Goal: Information Seeking & Learning: Learn about a topic

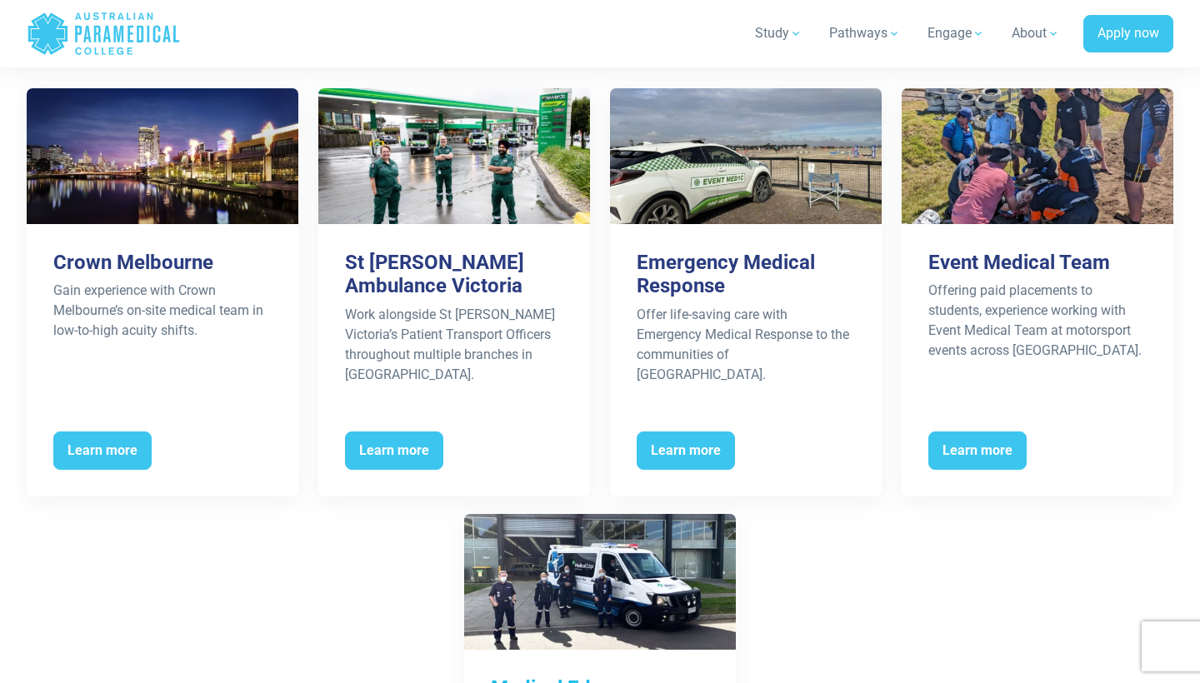
scroll to position [4512, 0]
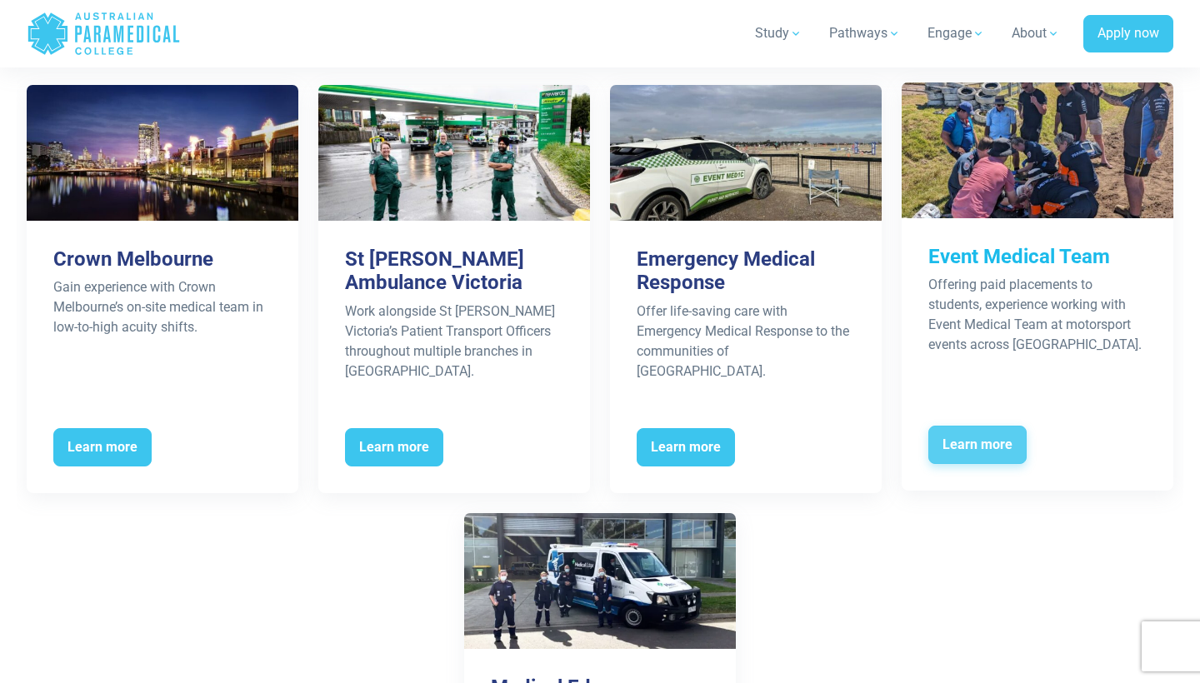
click at [972, 426] on span "Learn more" at bounding box center [977, 445] width 98 height 38
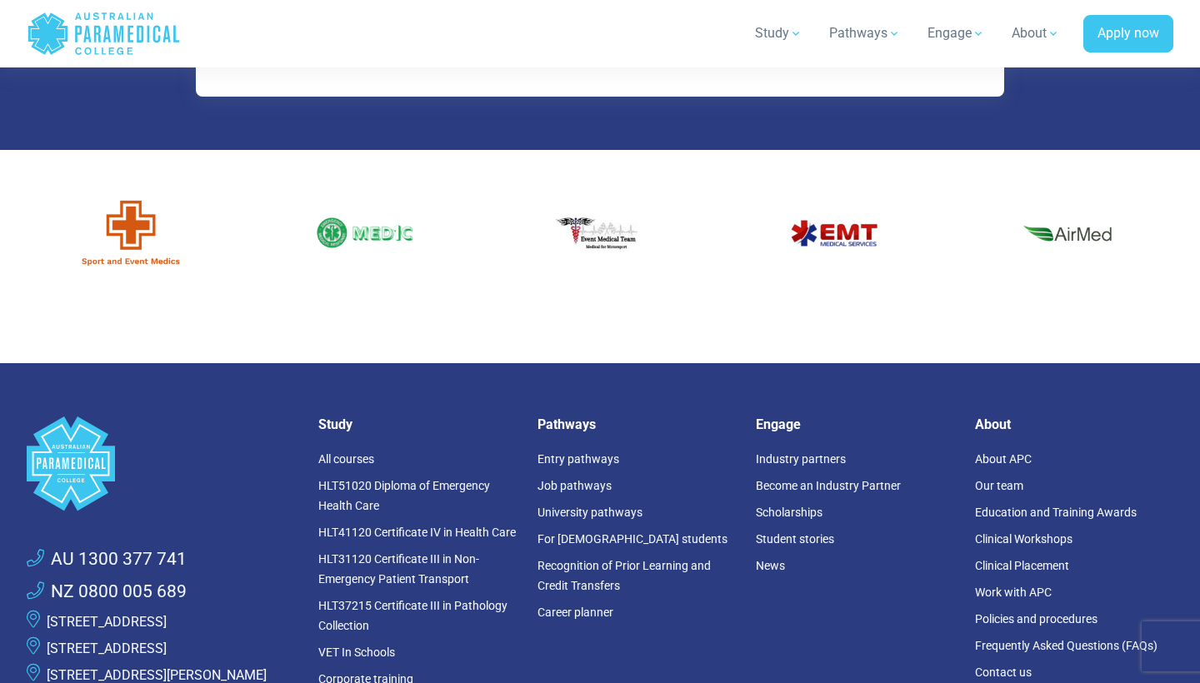
scroll to position [6087, 0]
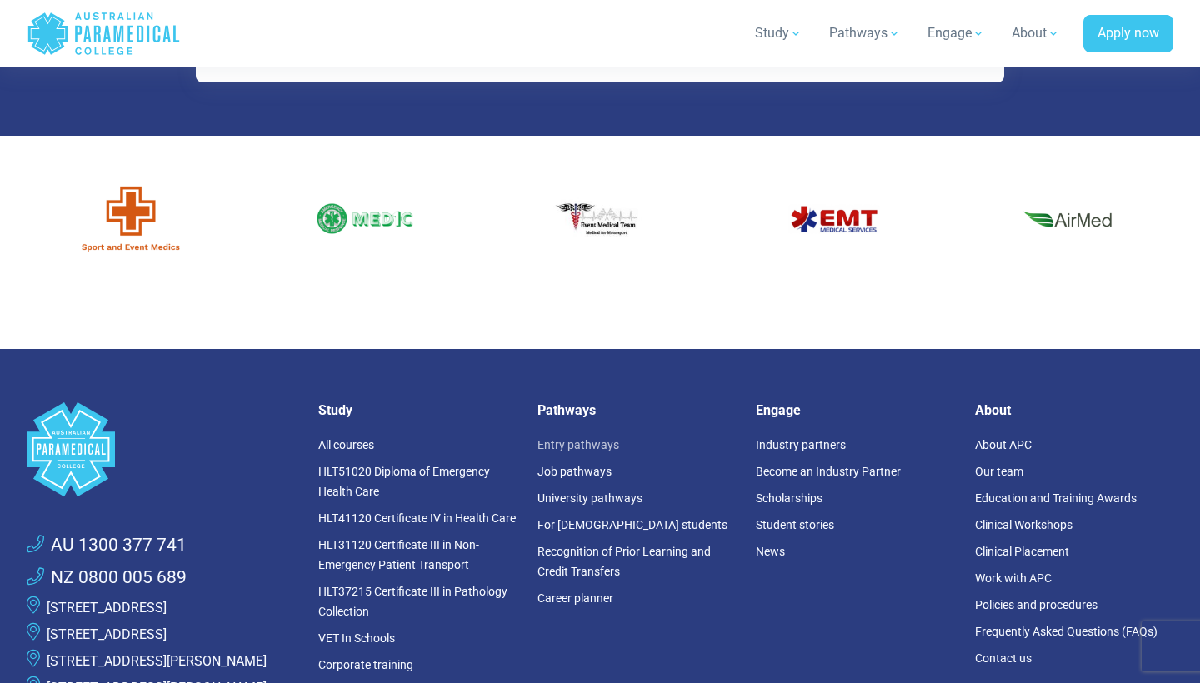
click at [592, 438] on link "Entry pathways" at bounding box center [578, 444] width 82 height 13
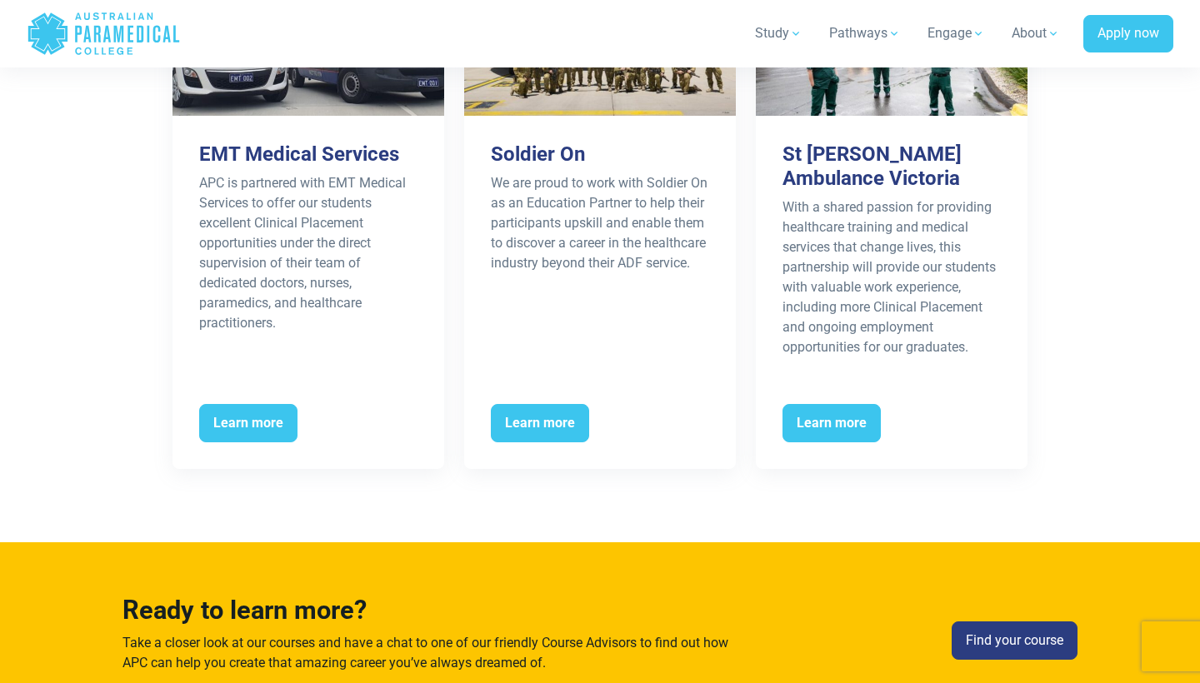
scroll to position [2790, 0]
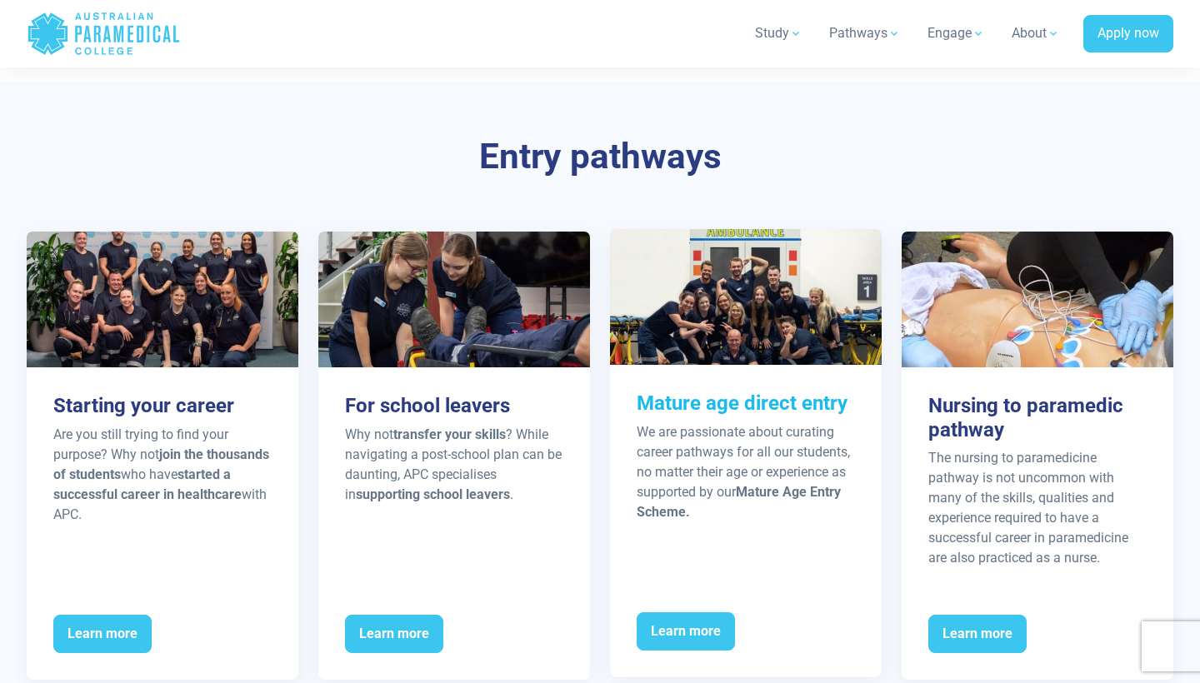
scroll to position [1869, 0]
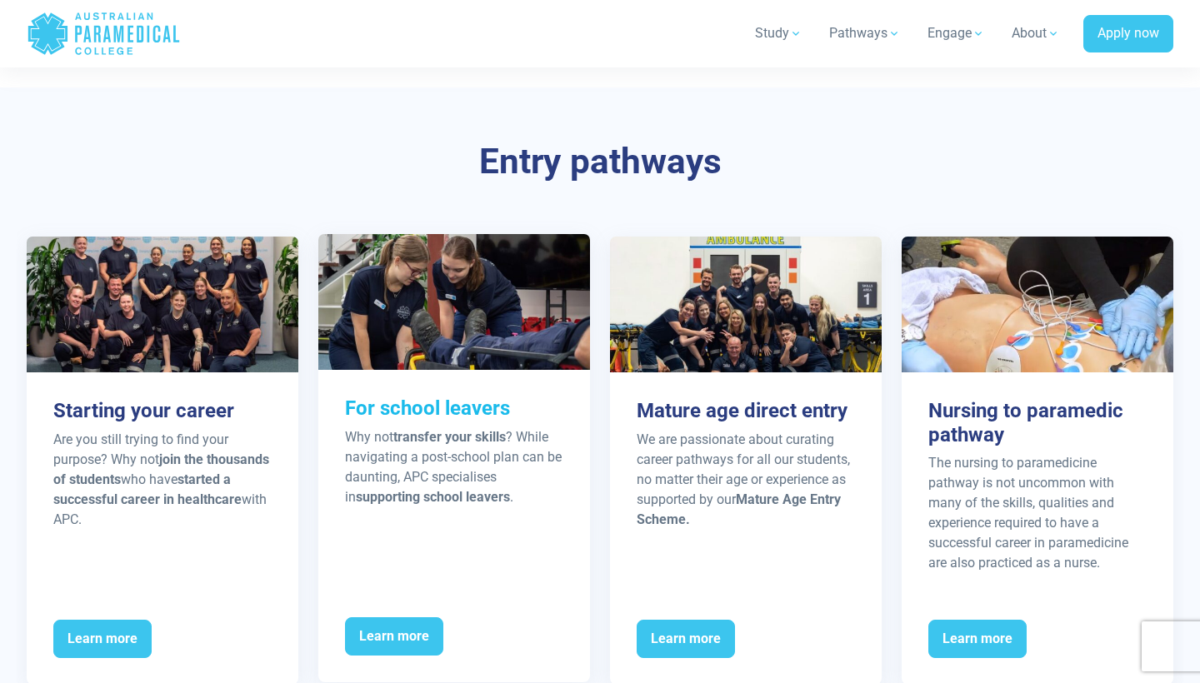
click at [505, 422] on div "For school leavers Why not transfer your skills ? While navigating a post-schoo…" at bounding box center [454, 491] width 272 height 242
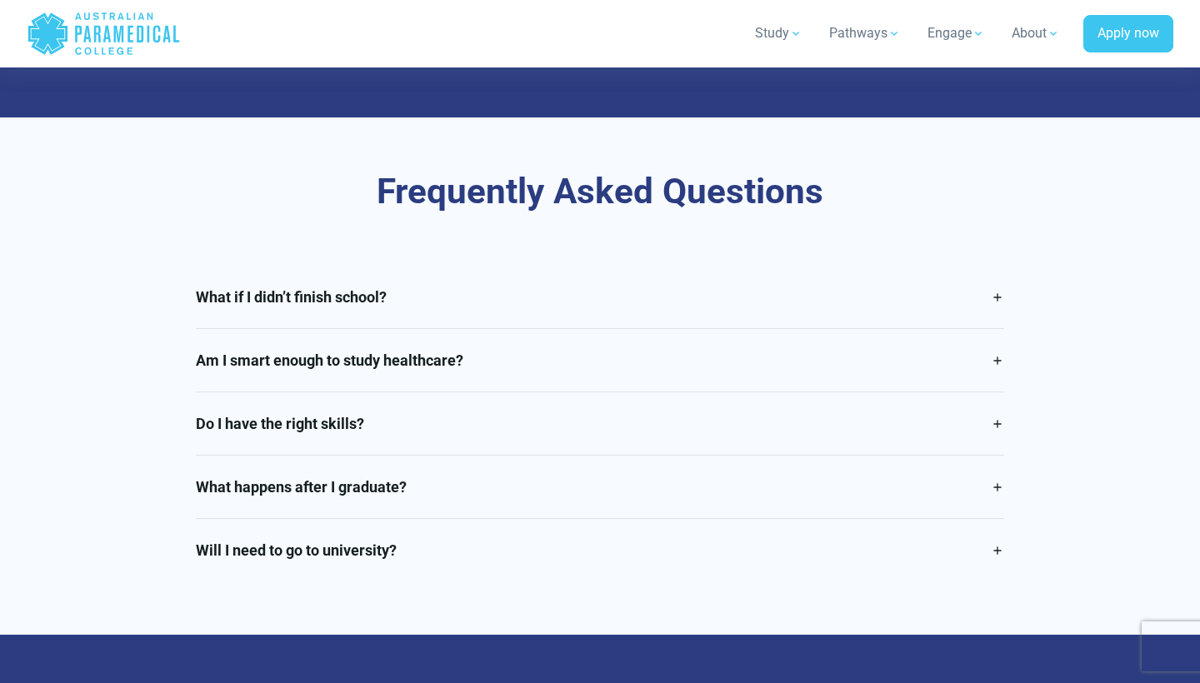
scroll to position [3727, 0]
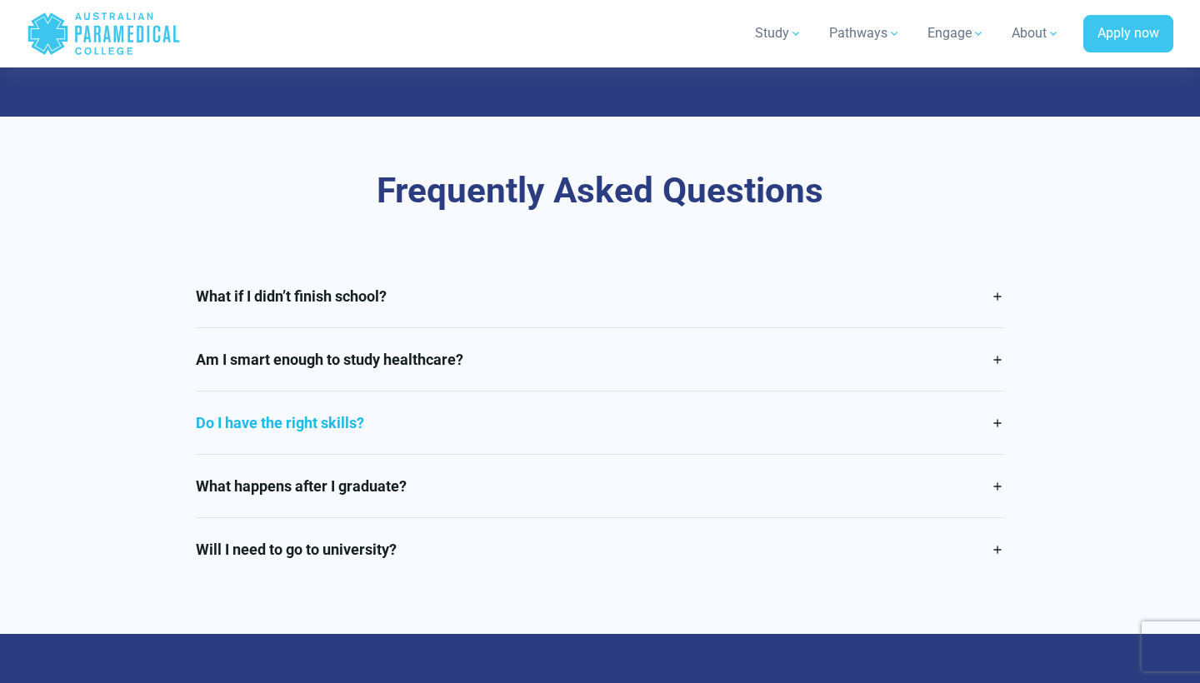
click at [410, 392] on link "Do I have the right skills?" at bounding box center [600, 423] width 809 height 62
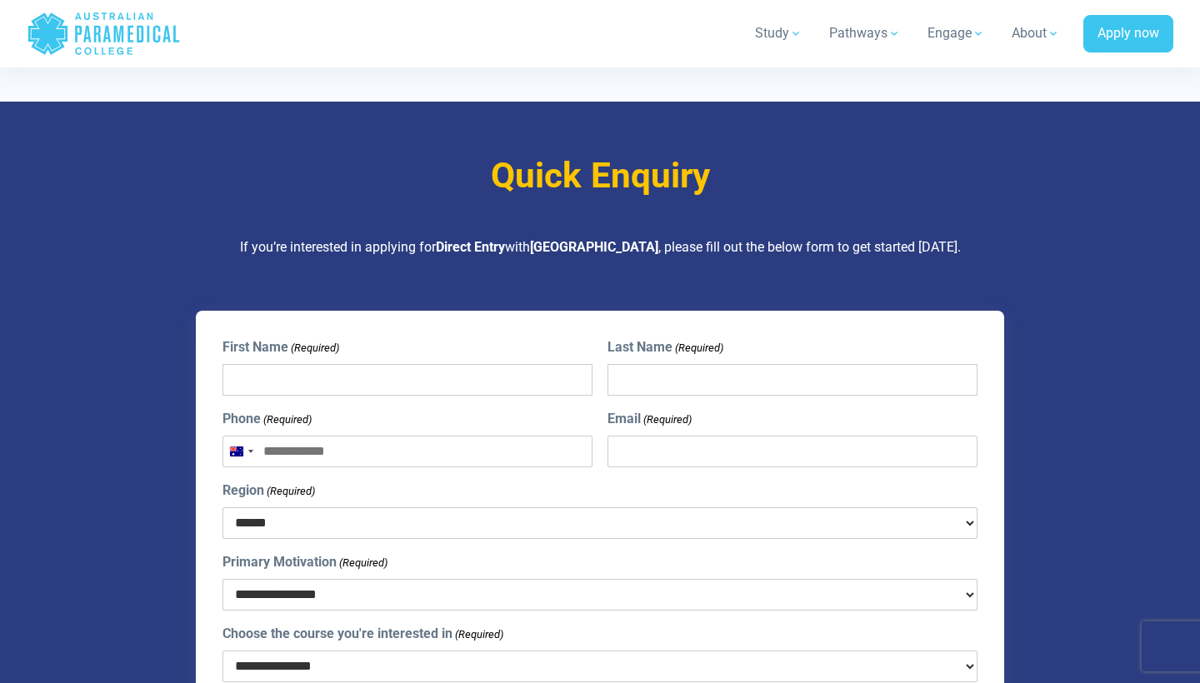
scroll to position [4611, 0]
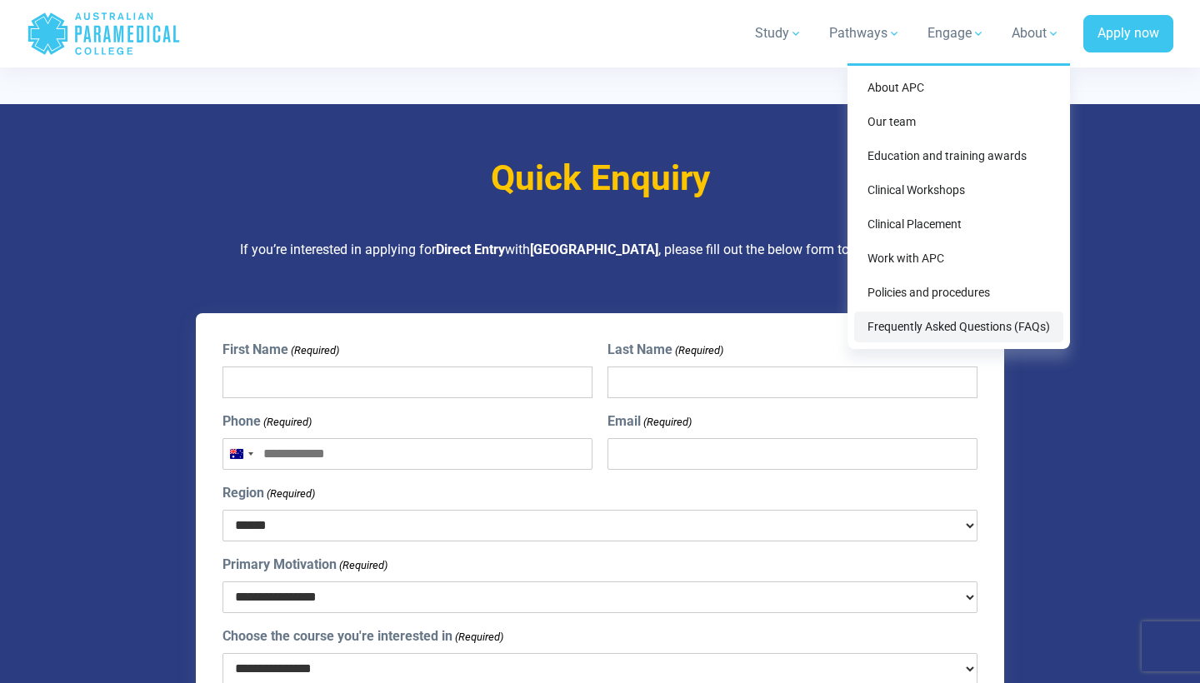
click at [958, 316] on link "Frequently Asked Questions (FAQs)" at bounding box center [958, 327] width 209 height 31
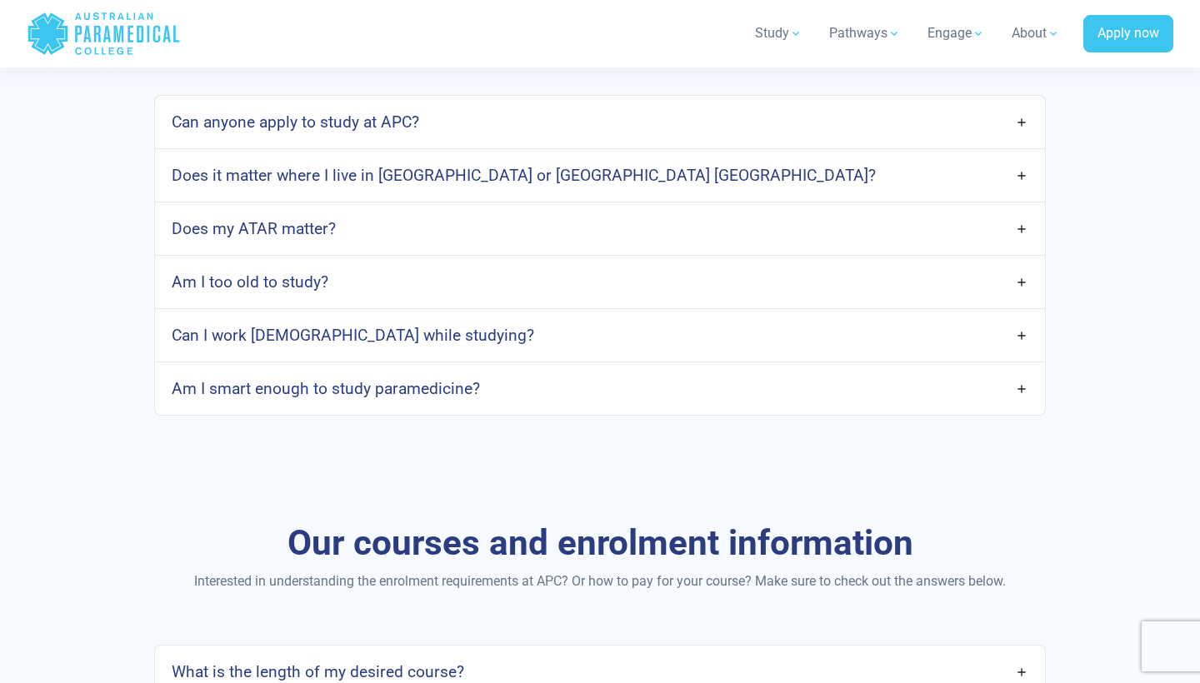
scroll to position [890, 0]
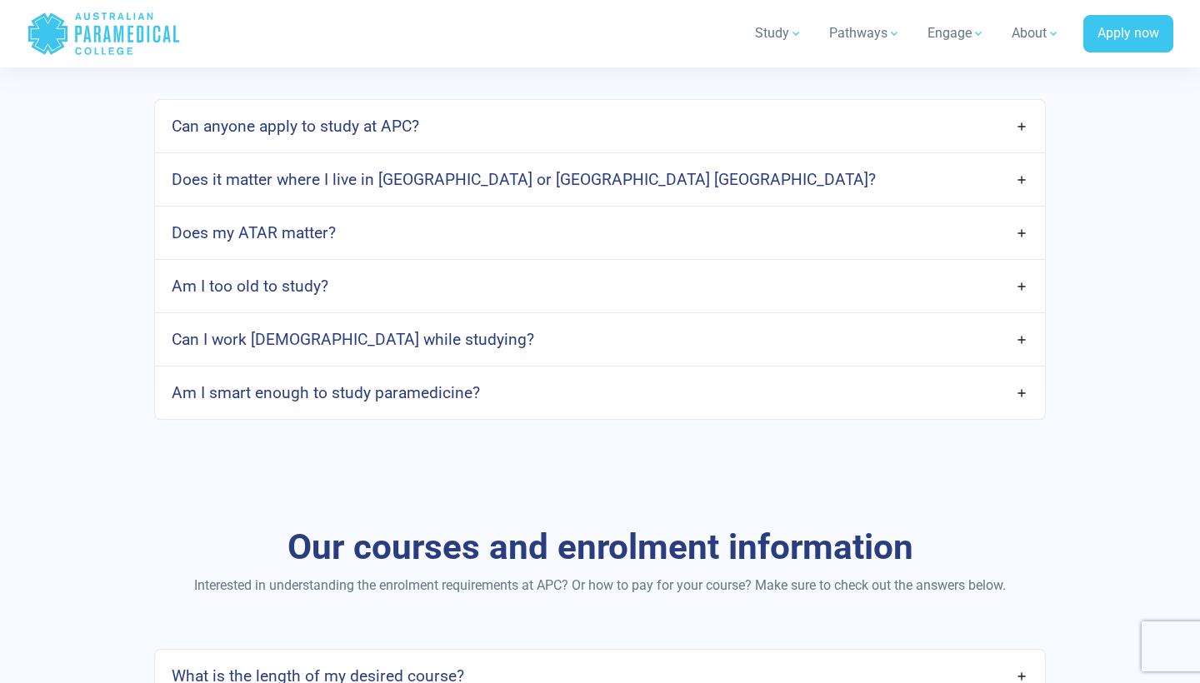
click at [922, 181] on link "Does it matter where I live in Australia or Aotearoa New Zealand?" at bounding box center [600, 179] width 890 height 39
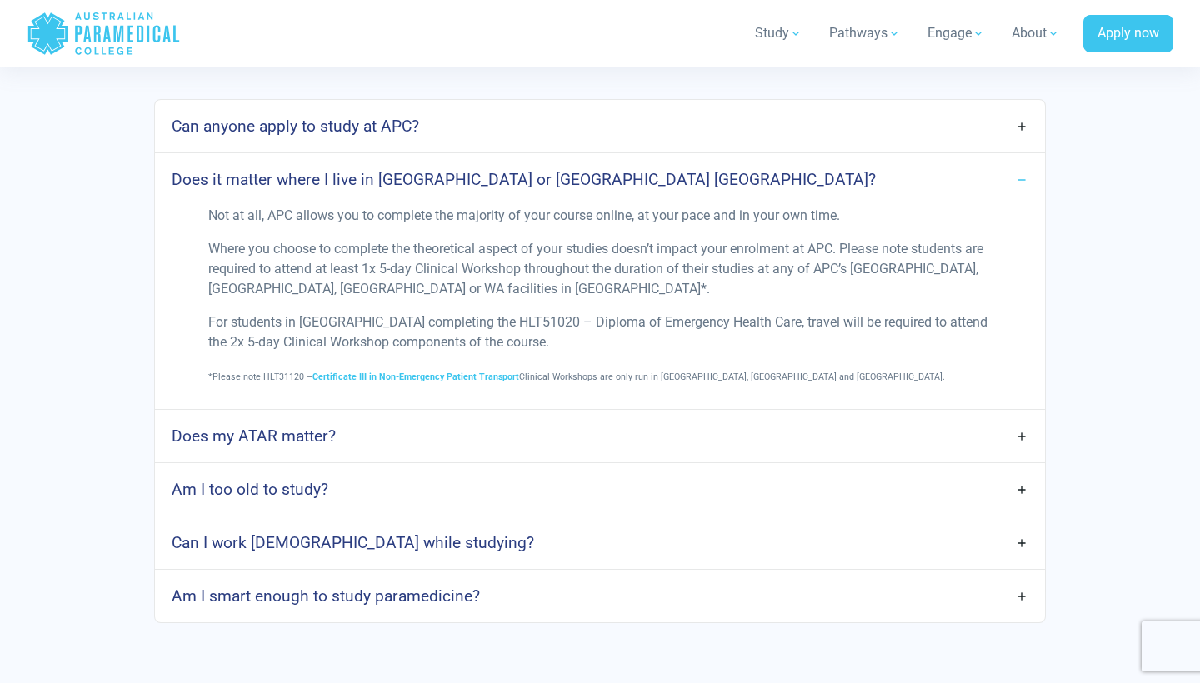
click at [637, 457] on div "Does my ATAR matter?" at bounding box center [600, 436] width 890 height 52
click at [637, 454] on div "Does my ATAR matter?" at bounding box center [600, 436] width 890 height 52
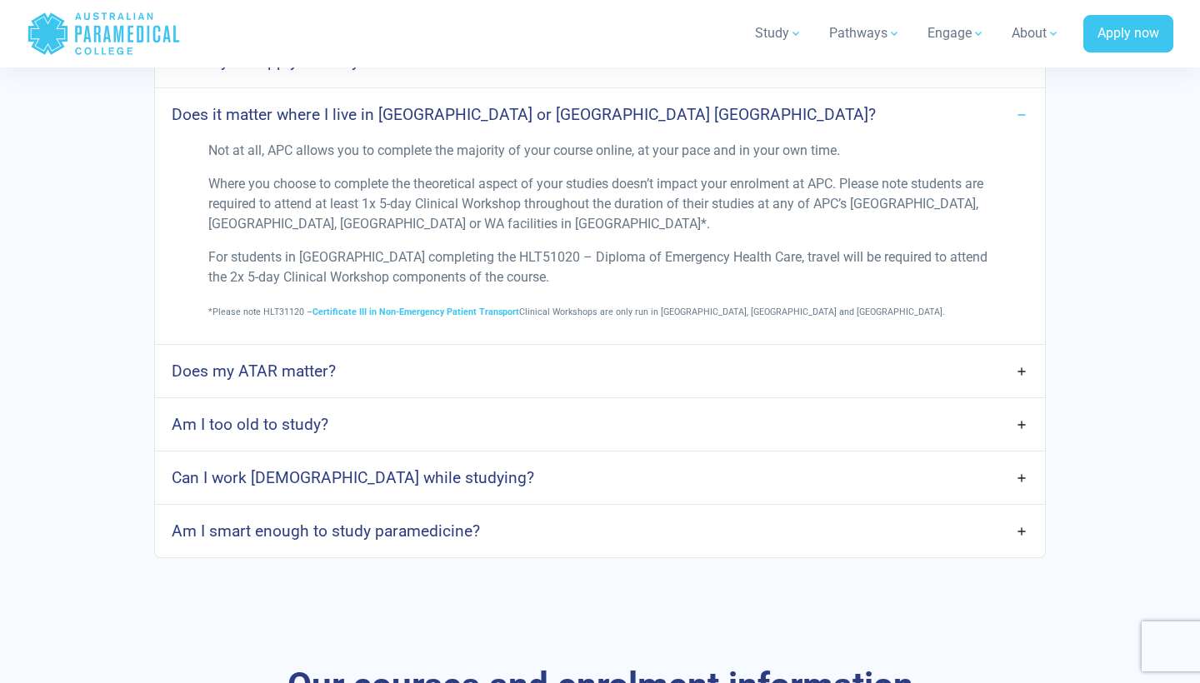
scroll to position [957, 0]
click at [636, 468] on link "Can I work full-time while studying?" at bounding box center [600, 476] width 890 height 39
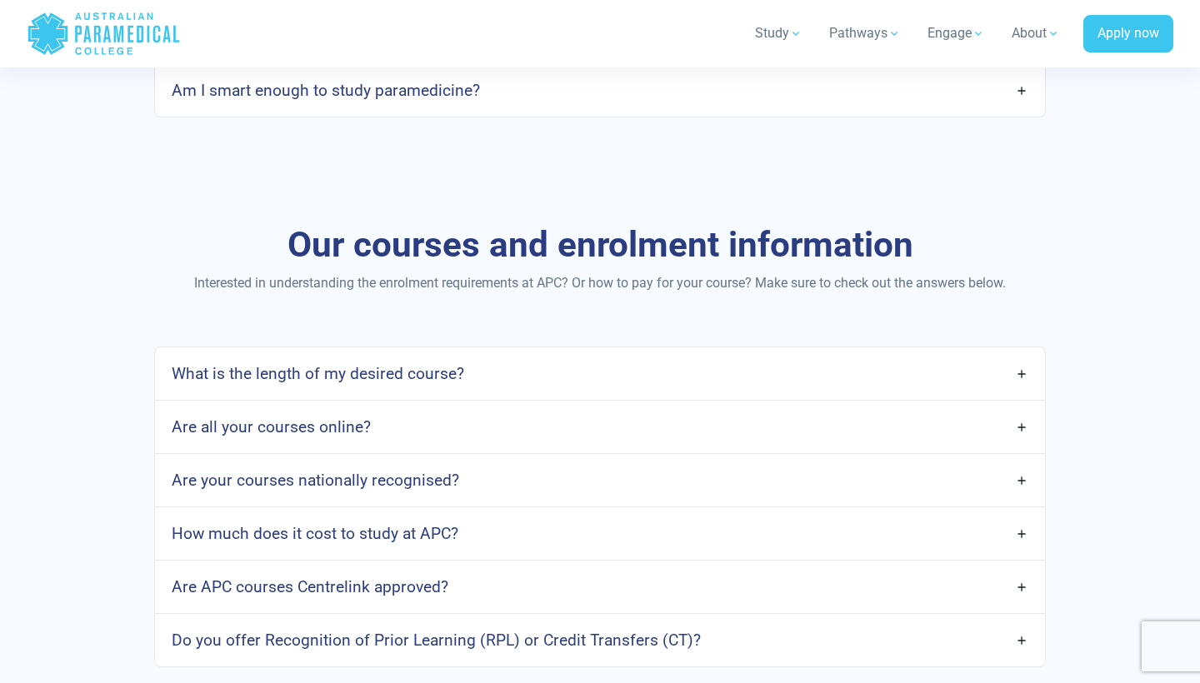
scroll to position [1934, 0]
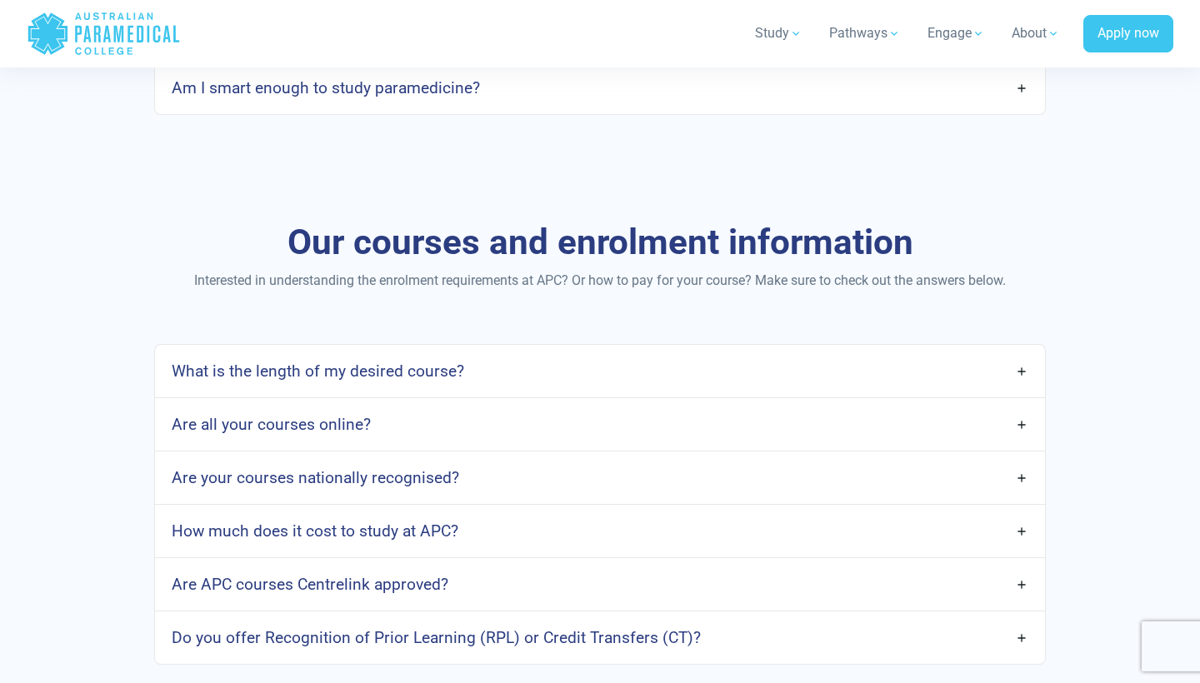
click at [620, 417] on link "Are all your courses online?" at bounding box center [600, 424] width 890 height 39
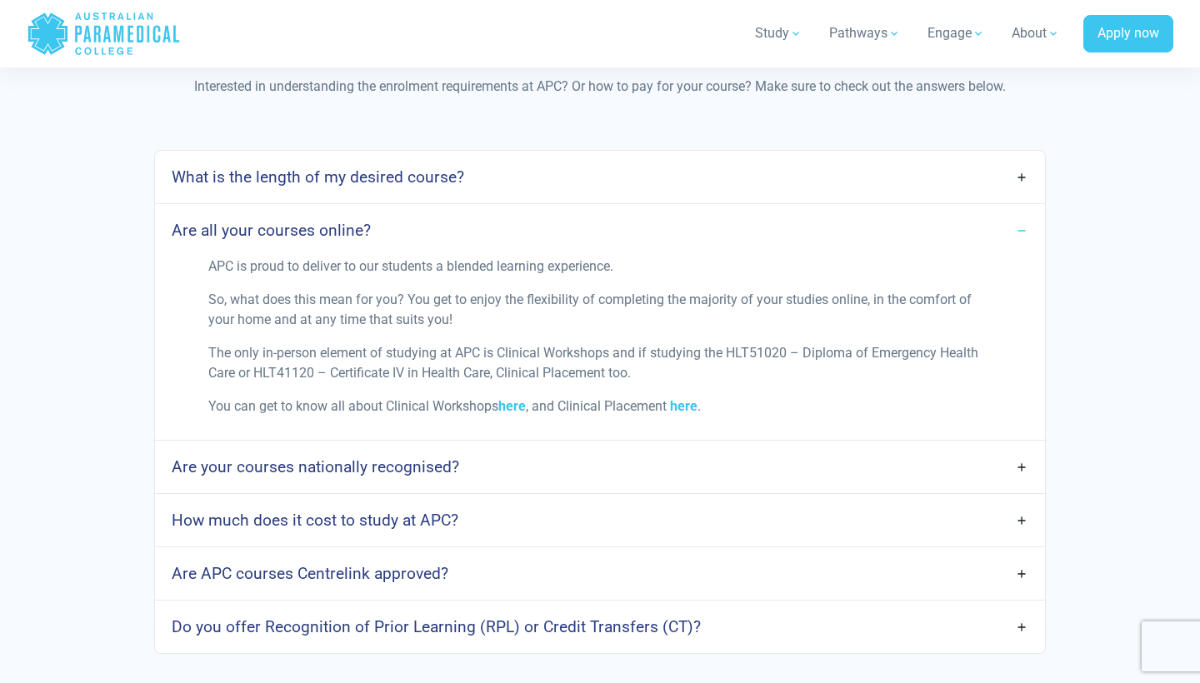
scroll to position [2130, 0]
click at [577, 464] on link "Are your courses nationally recognised?" at bounding box center [600, 465] width 890 height 39
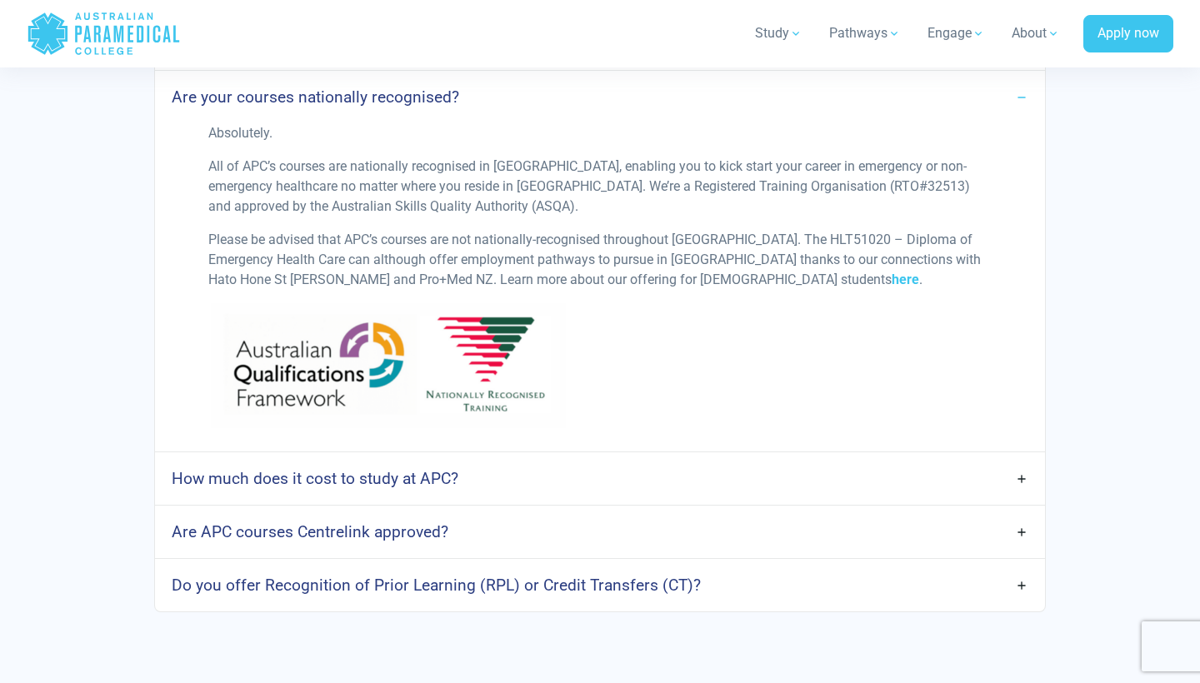
scroll to position [2501, 0]
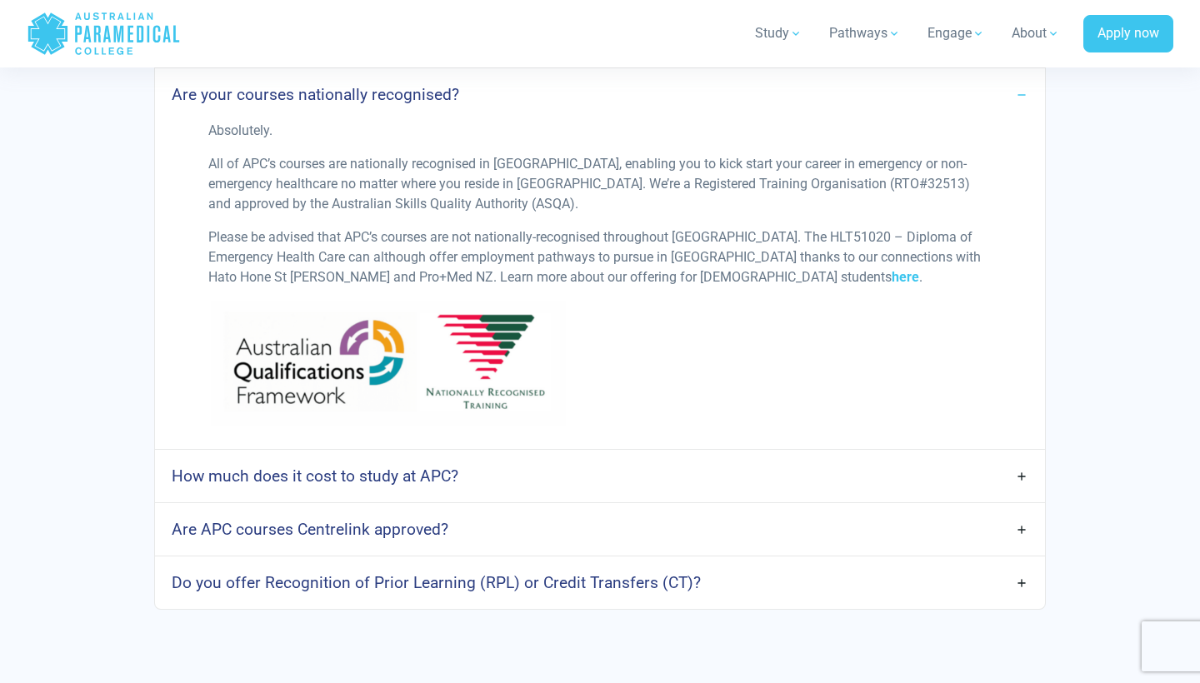
click at [578, 472] on link "How much does it cost to study at APC?" at bounding box center [600, 476] width 890 height 39
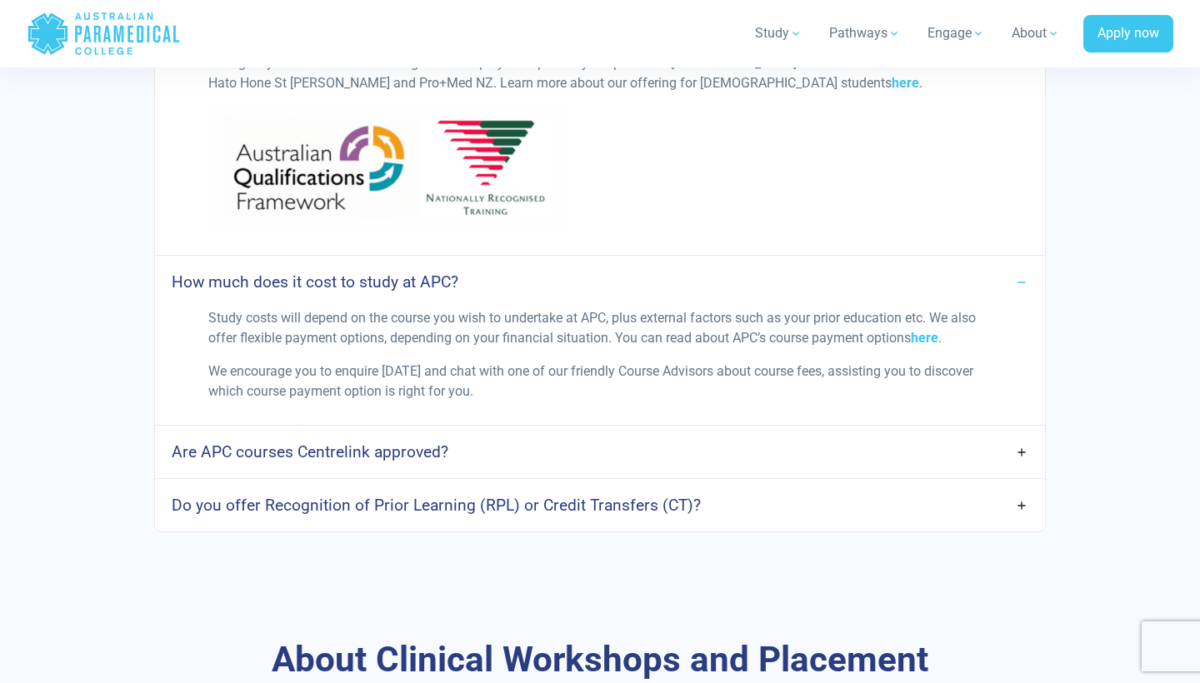
scroll to position [2698, 0]
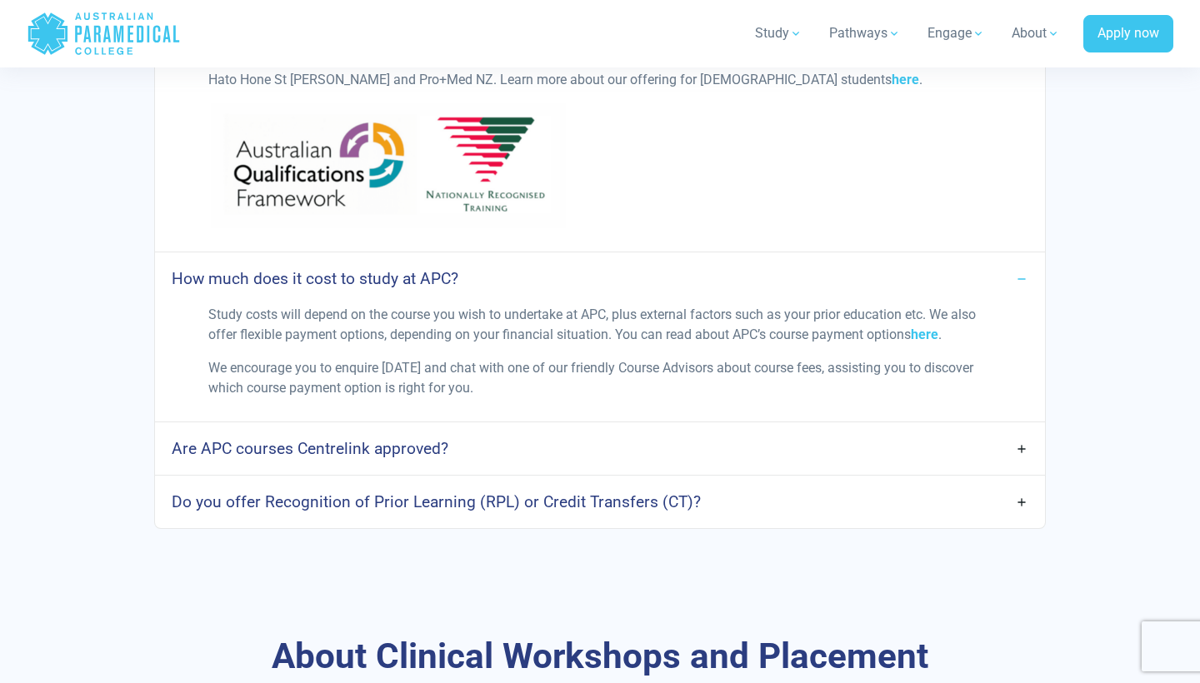
click at [578, 472] on div "Are APC courses Centrelink approved?" at bounding box center [600, 448] width 890 height 52
click at [580, 461] on link "Are APC courses Centrelink approved?" at bounding box center [600, 448] width 890 height 39
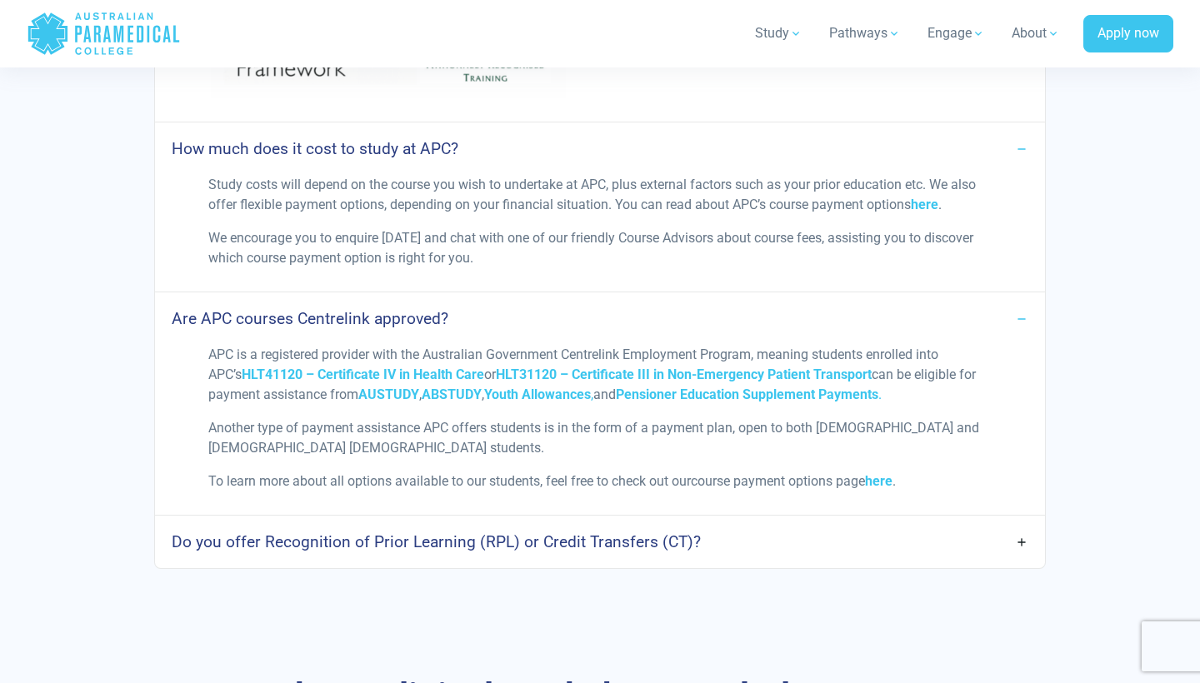
scroll to position [2833, 0]
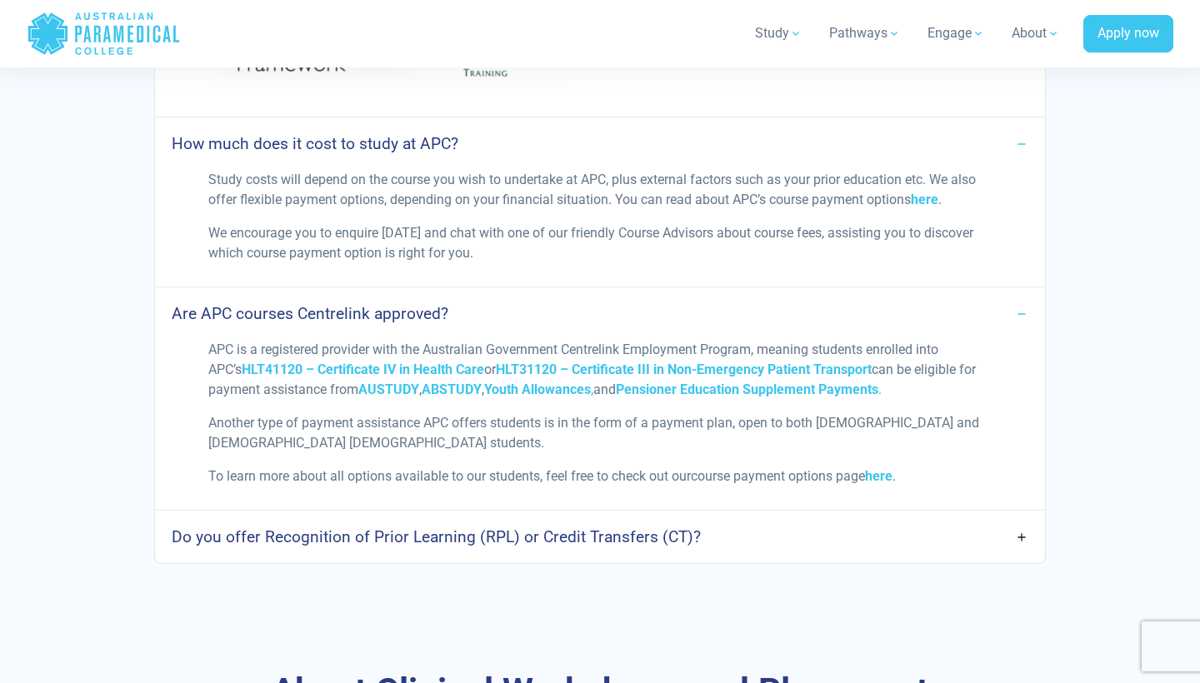
click at [590, 527] on h4 "Do you offer Recognition of Prior Learning (RPL) or Credit Transfers (CT)?" at bounding box center [436, 536] width 529 height 19
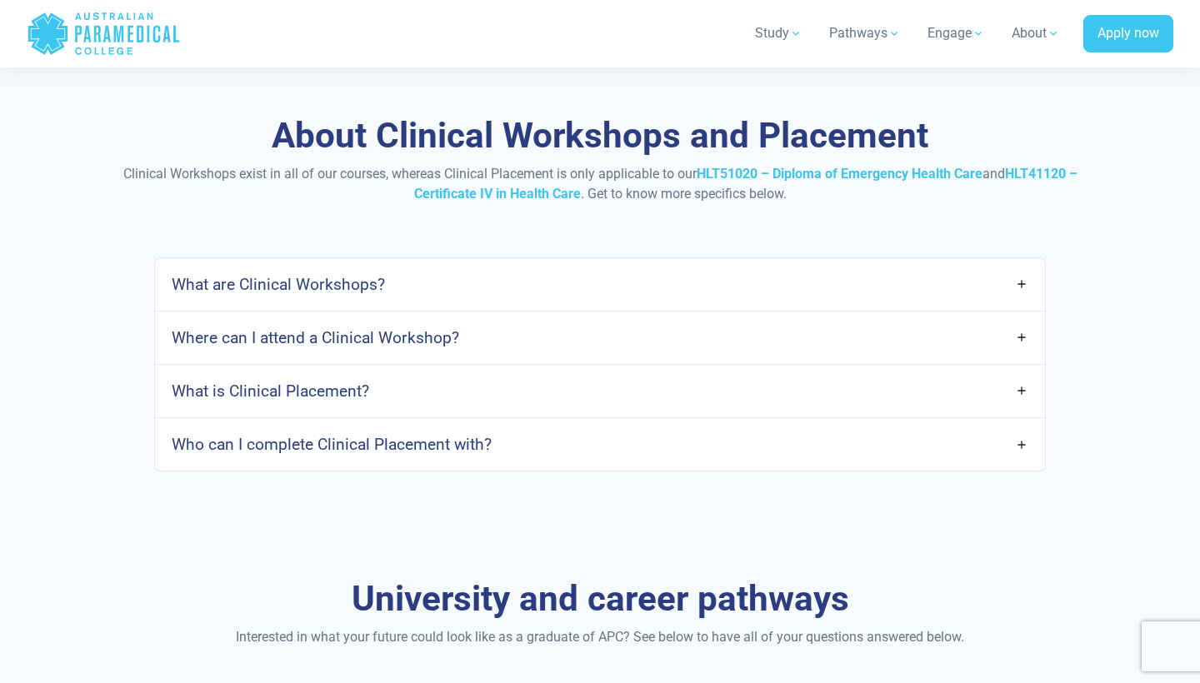
scroll to position [3488, 0]
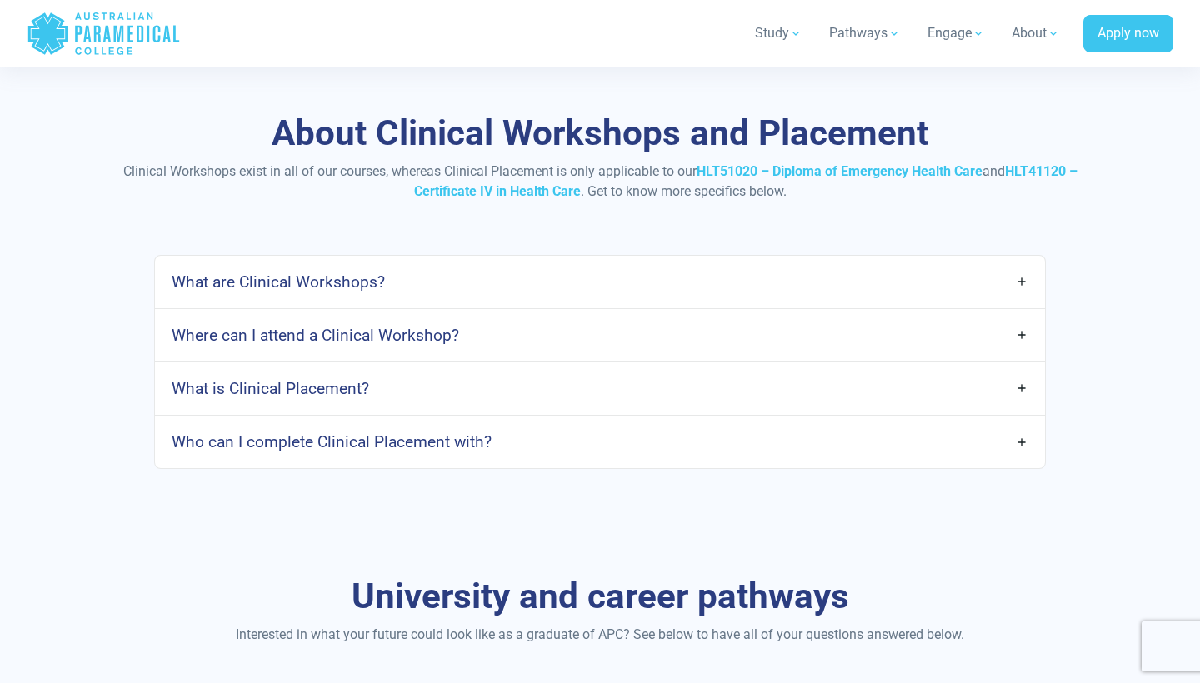
click at [567, 277] on link "What are Clinical Workshops?" at bounding box center [600, 281] width 890 height 39
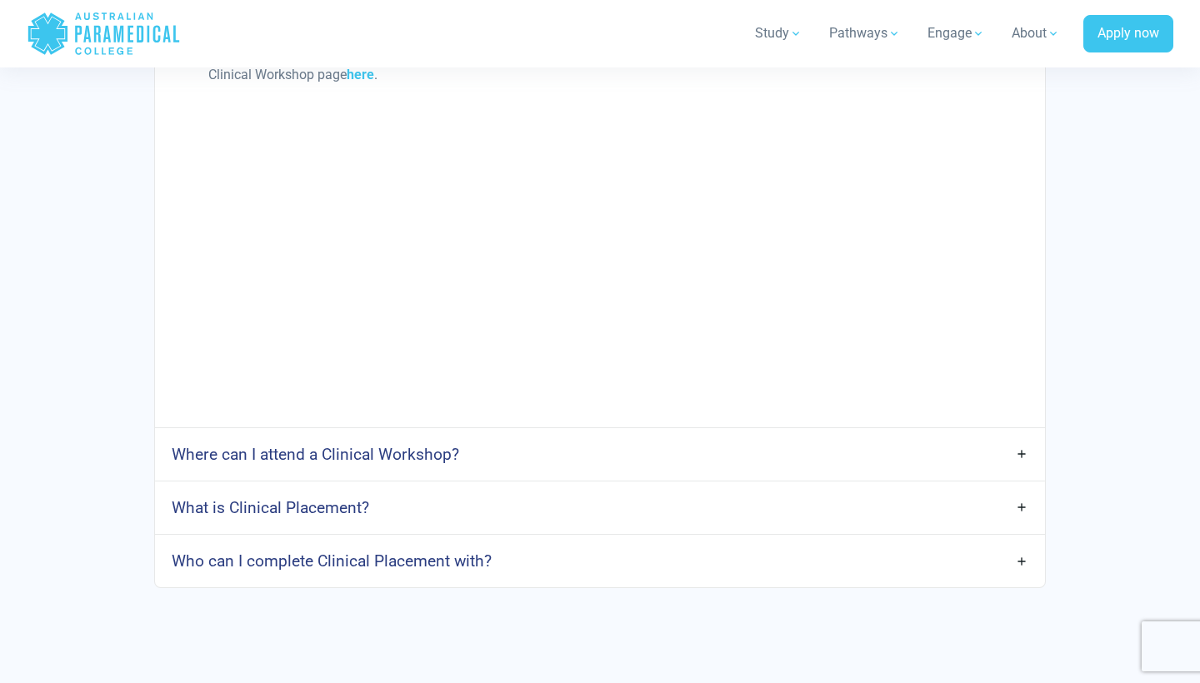
scroll to position [3991, 0]
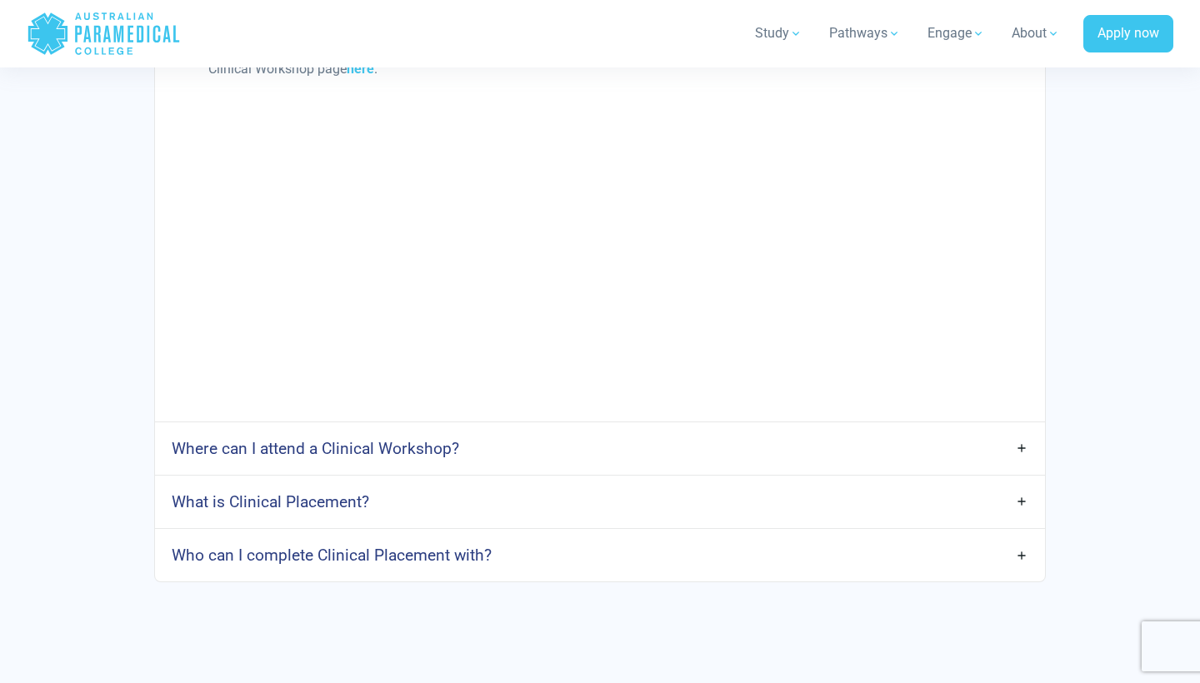
click at [492, 450] on link "Where can I attend a Clinical Workshop?" at bounding box center [600, 448] width 890 height 39
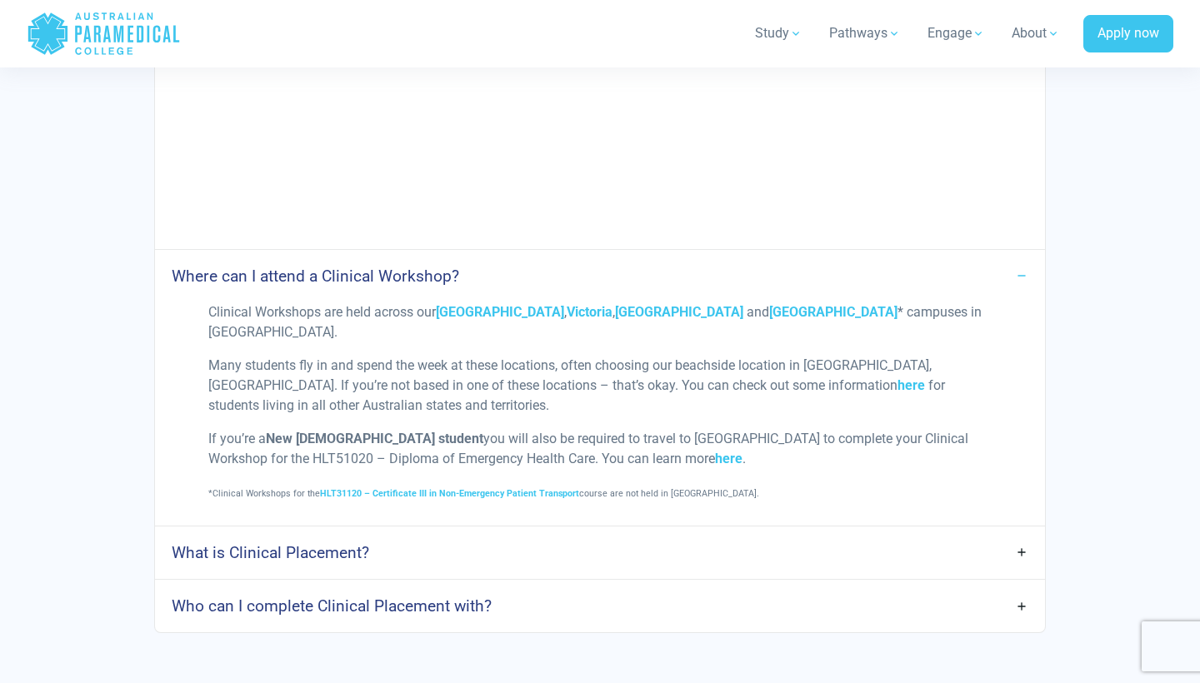
scroll to position [4166, 0]
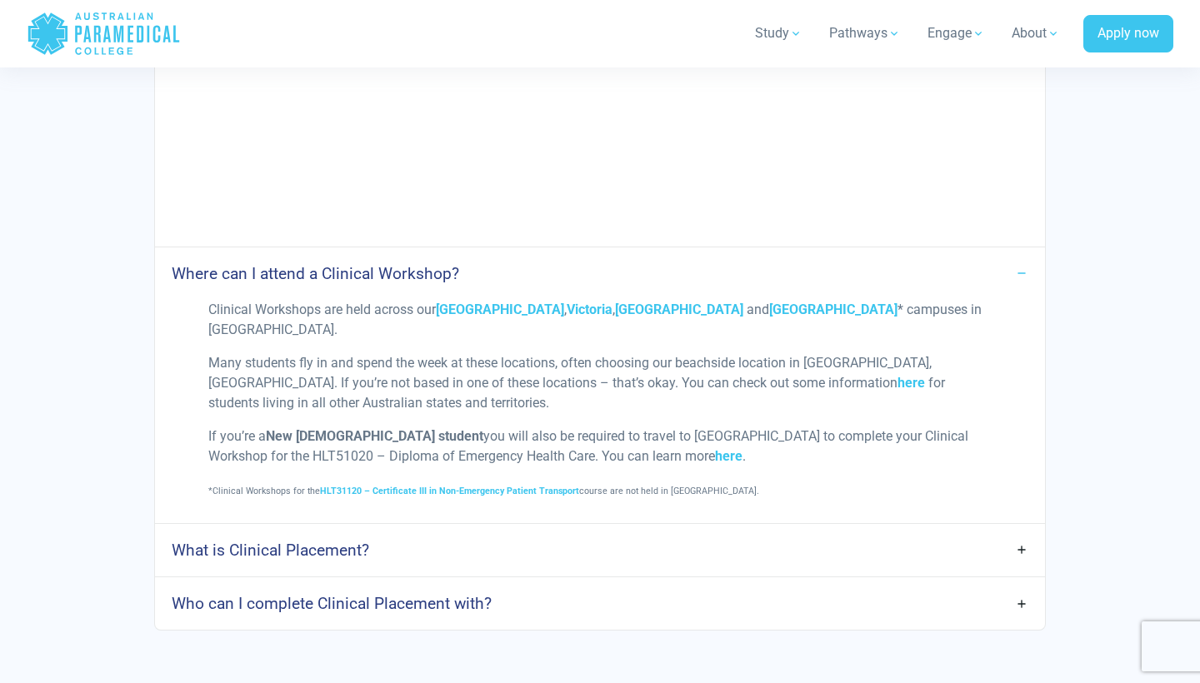
click at [521, 601] on div "Who can I complete Clinical Placement with?" at bounding box center [600, 603] width 890 height 52
click at [525, 589] on link "Who can I complete Clinical Placement with?" at bounding box center [600, 603] width 890 height 39
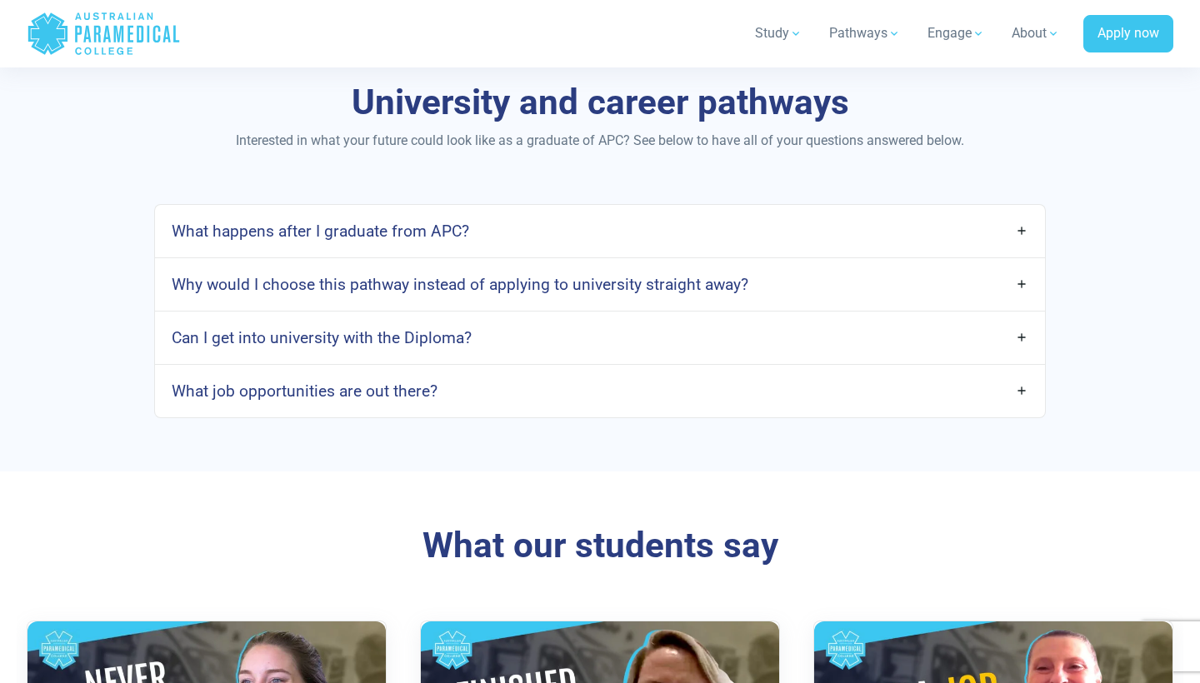
scroll to position [5144, 0]
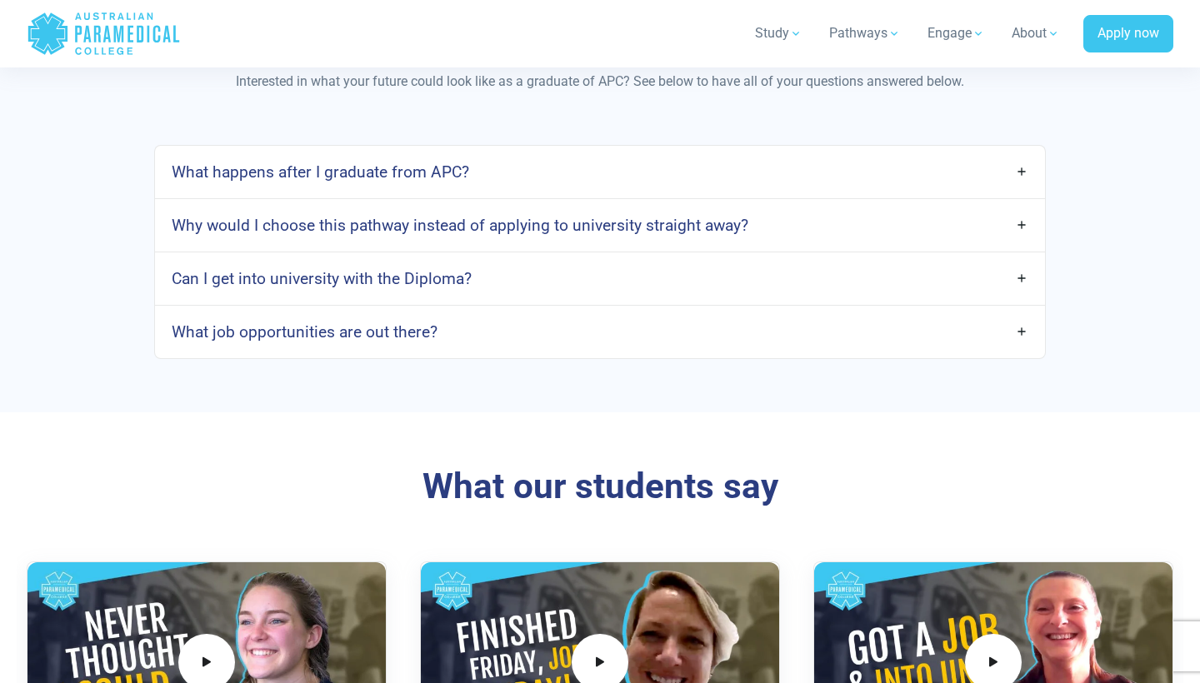
click at [603, 312] on link "What job opportunities are out there?" at bounding box center [600, 331] width 890 height 39
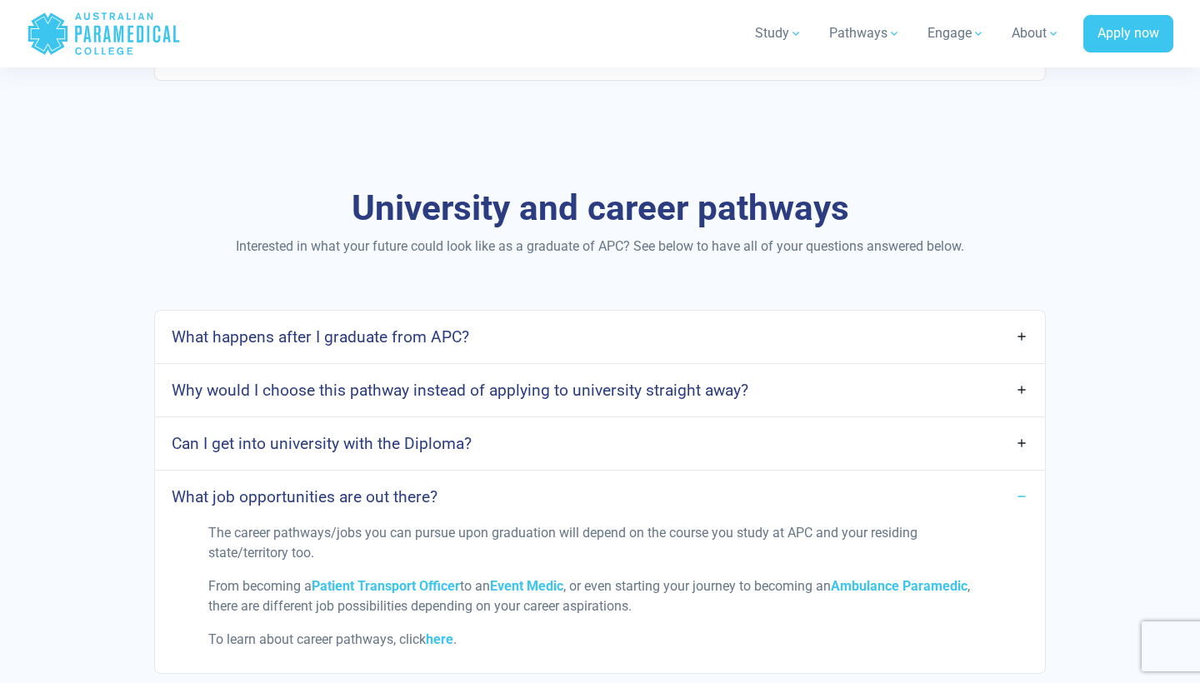
scroll to position [4976, 0]
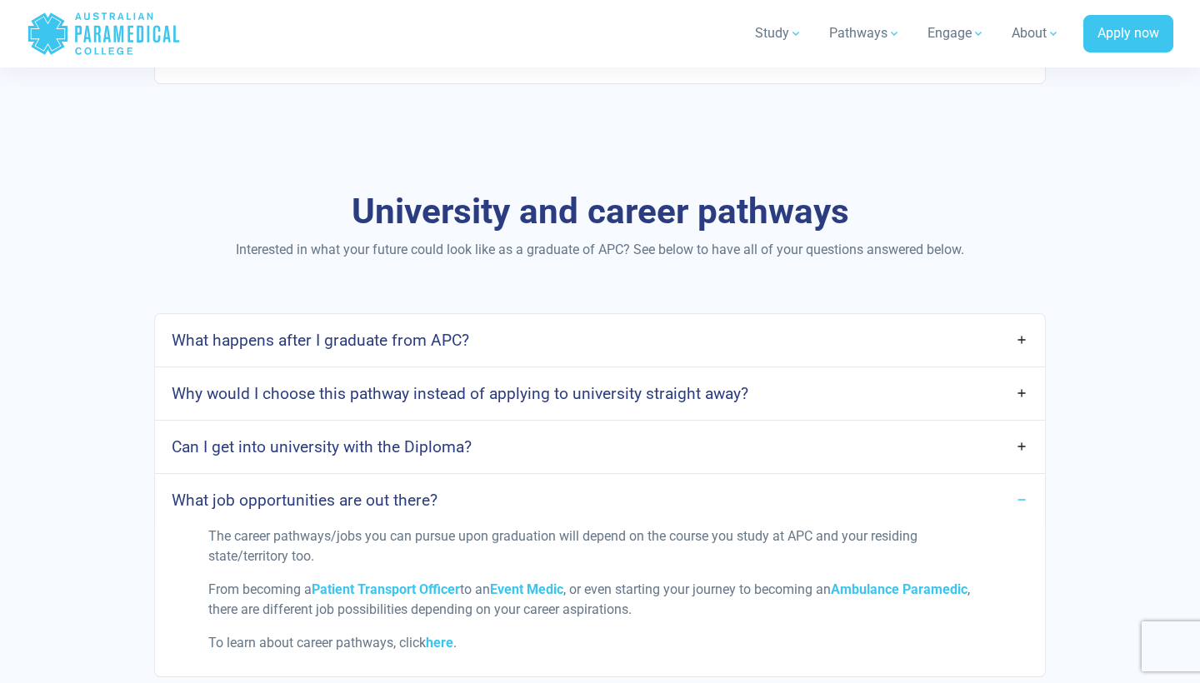
click at [589, 384] on h4 "Why would I choose this pathway instead of applying to university straight away?" at bounding box center [460, 393] width 577 height 19
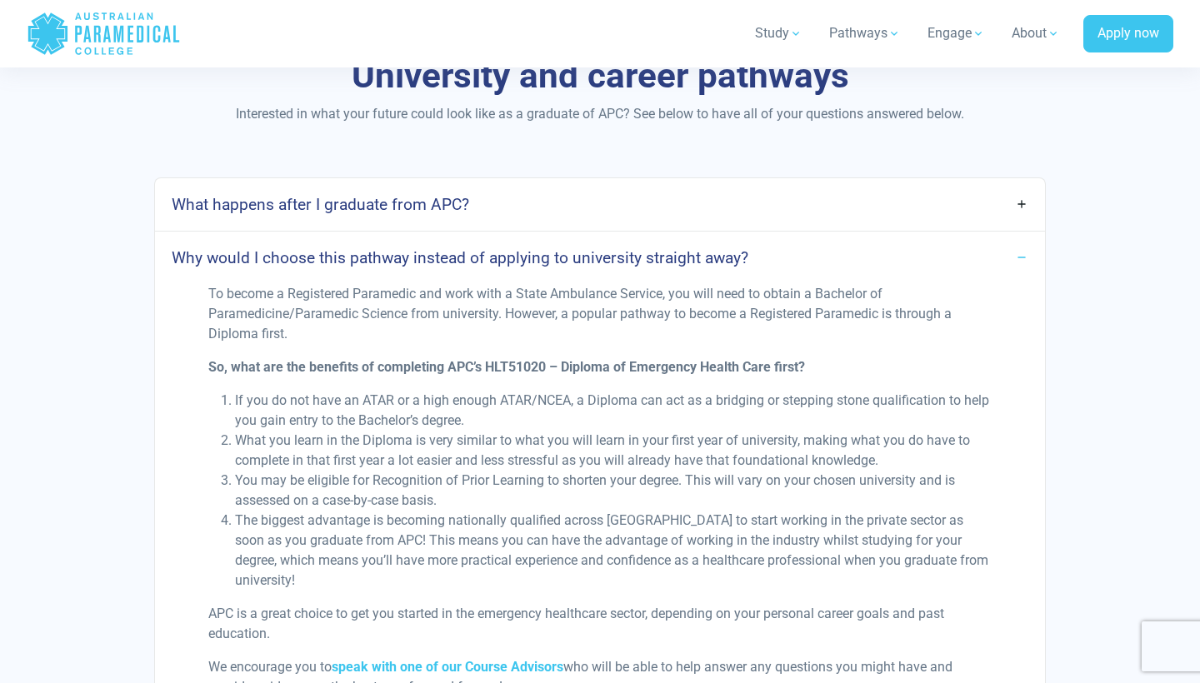
scroll to position [5111, 0]
click at [733, 186] on link "What happens after I graduate from APC?" at bounding box center [600, 205] width 890 height 39
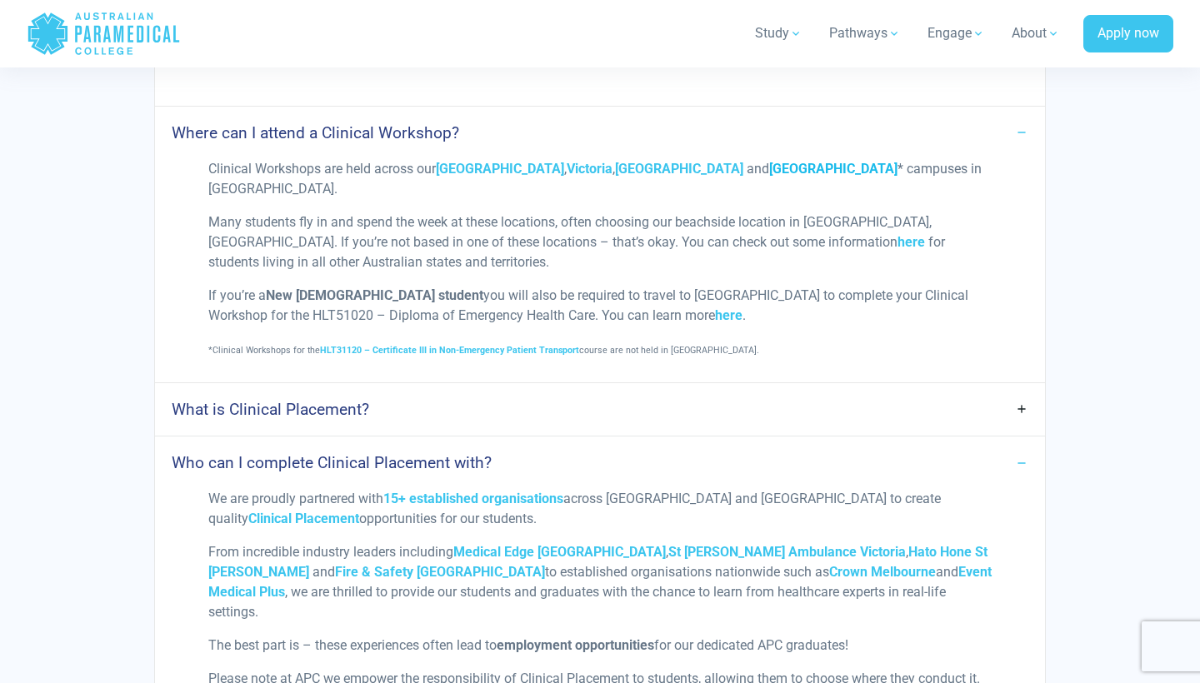
scroll to position [4304, 0]
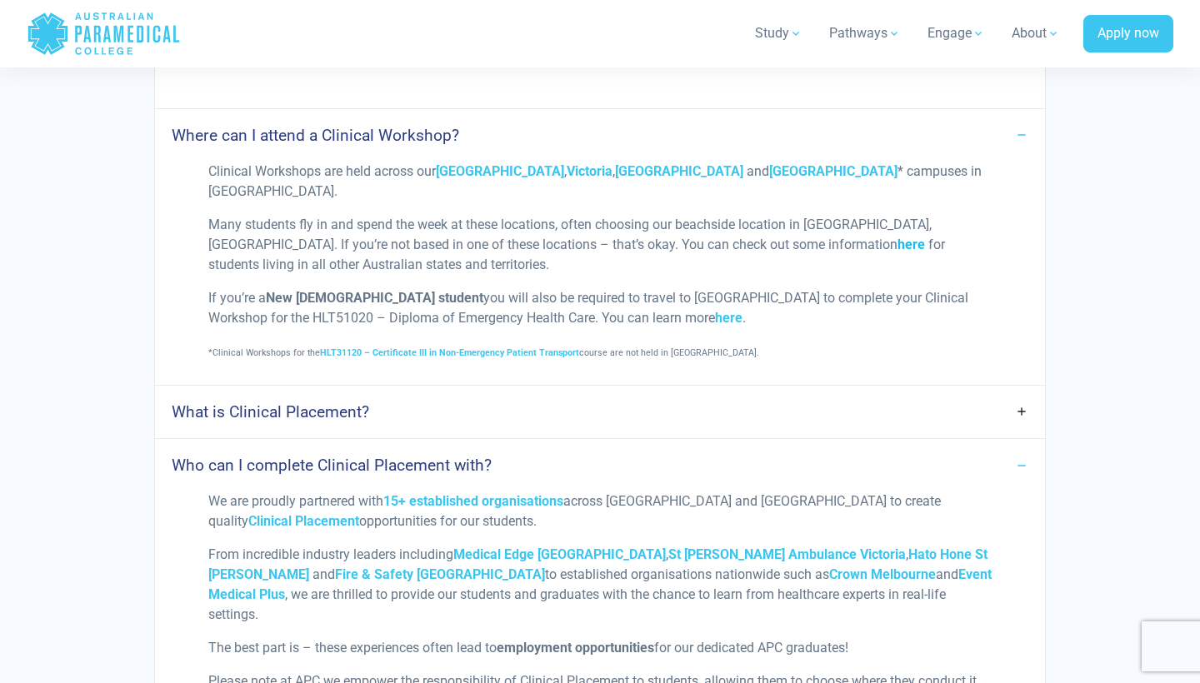
click at [897, 237] on strong "here" at bounding box center [910, 245] width 27 height 16
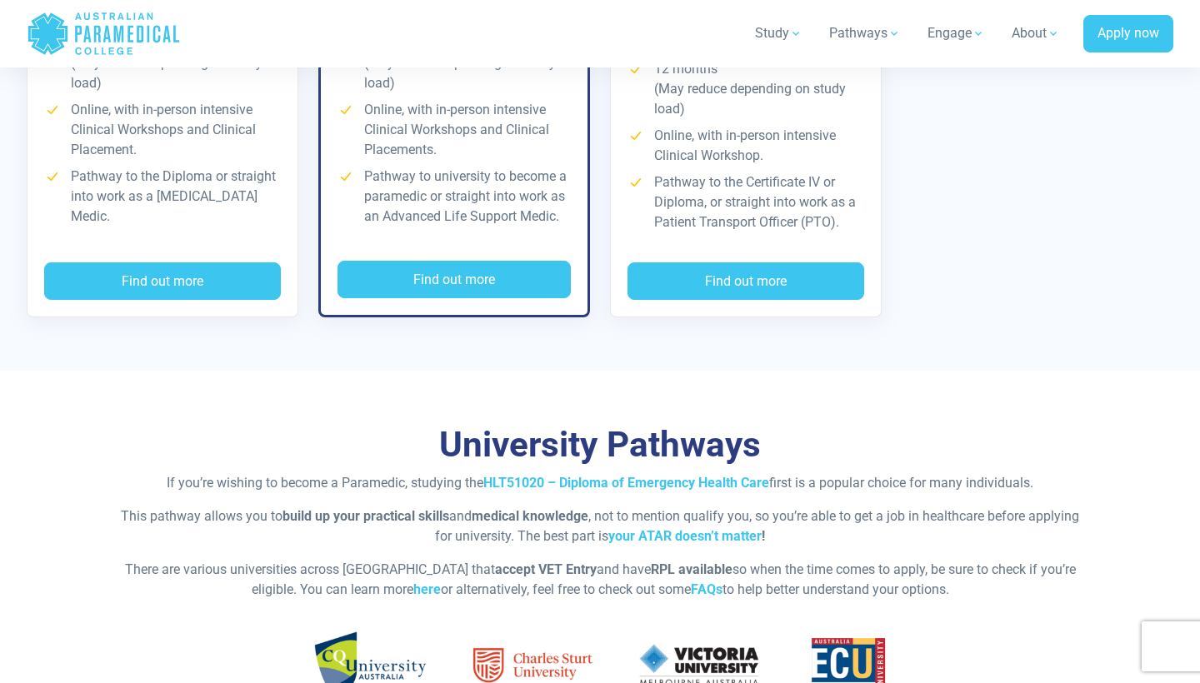
scroll to position [2632, 0]
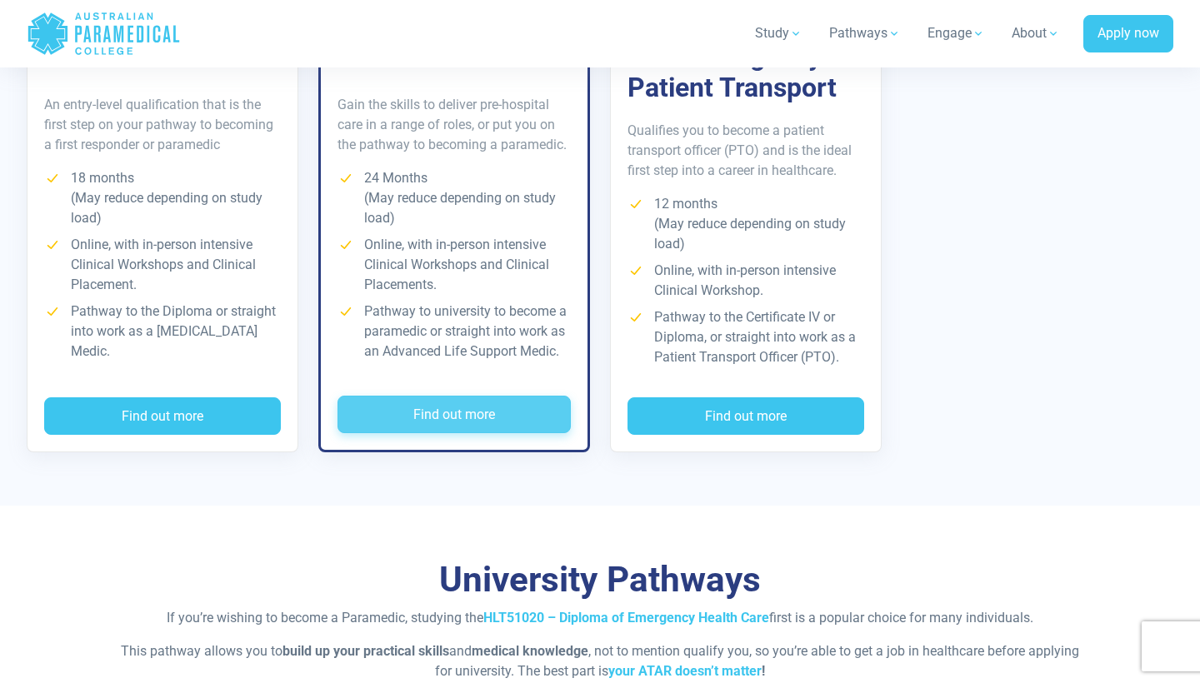
click at [506, 413] on button "Find out more" at bounding box center [453, 415] width 233 height 38
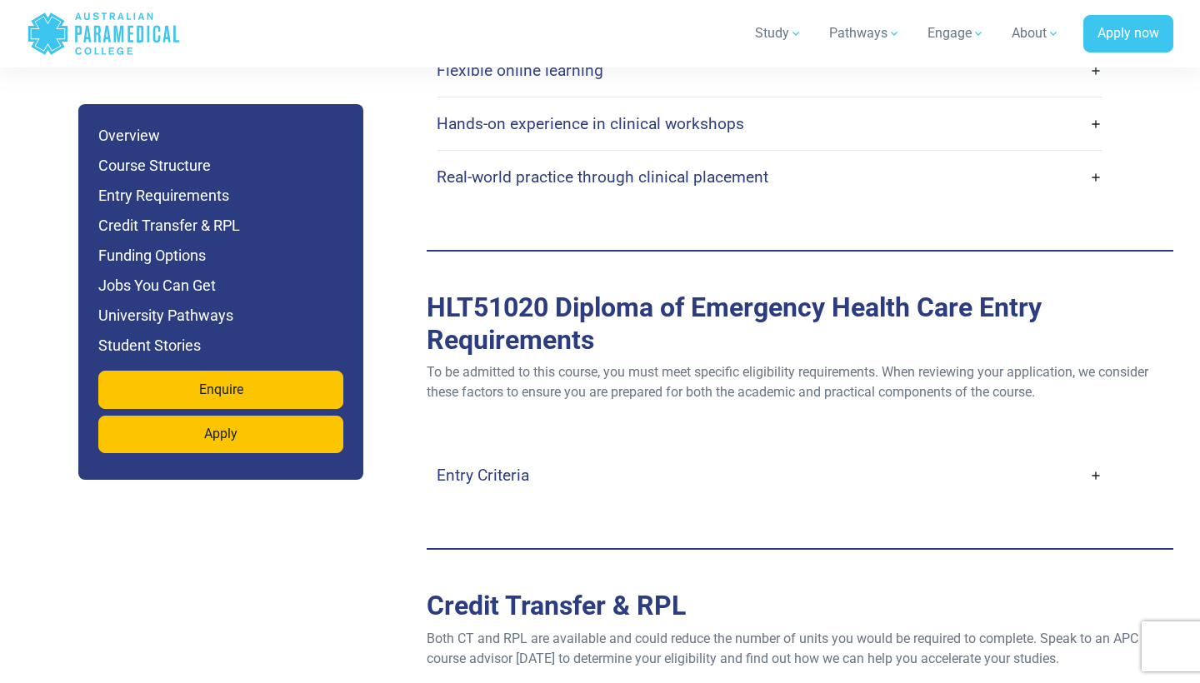
scroll to position [4370, 0]
click at [571, 456] on link "Entry Criteria" at bounding box center [770, 475] width 666 height 39
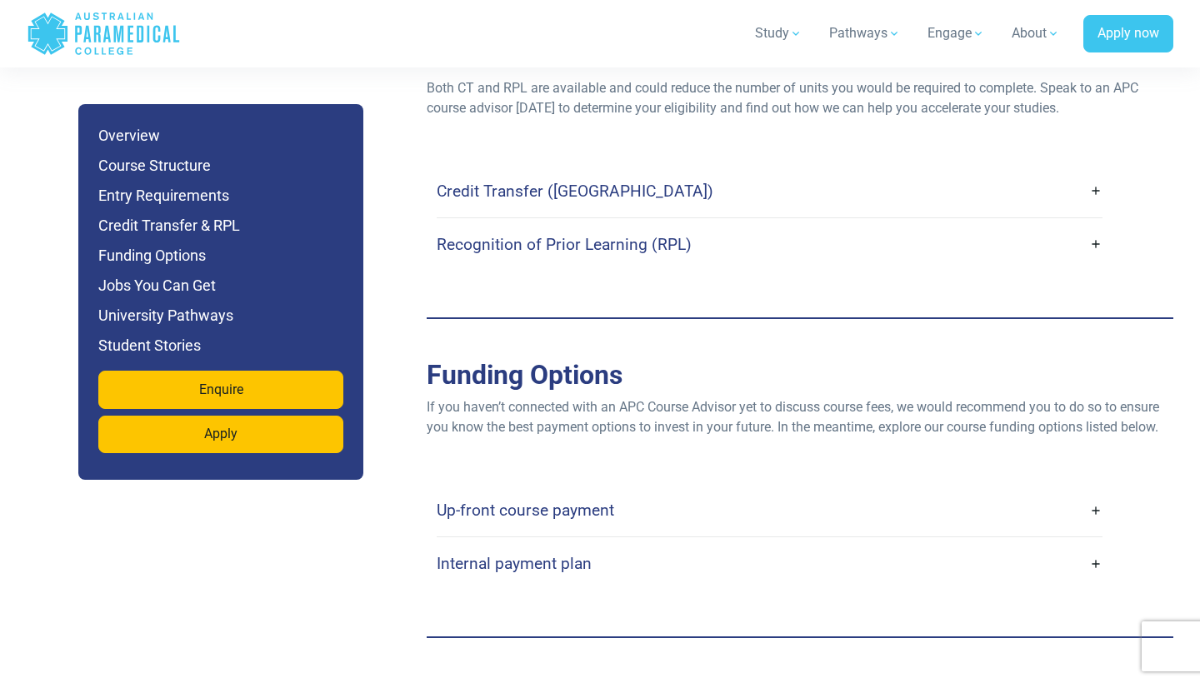
scroll to position [5570, 0]
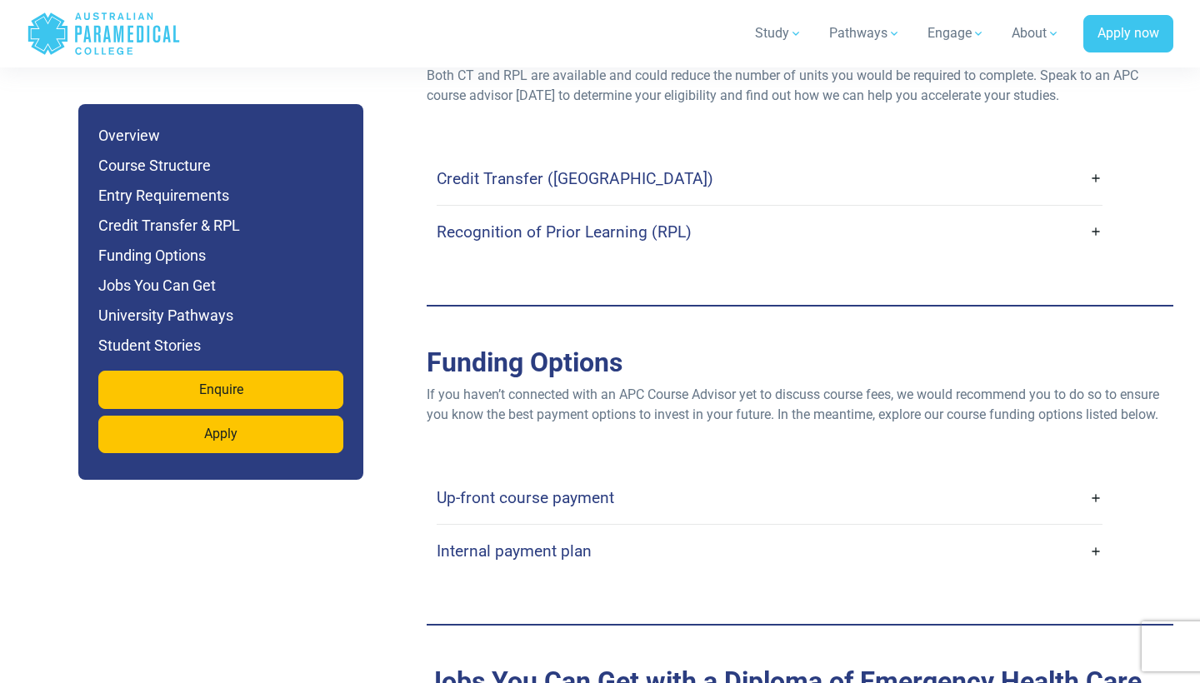
click at [589, 478] on link "Up-front course payment" at bounding box center [770, 497] width 666 height 39
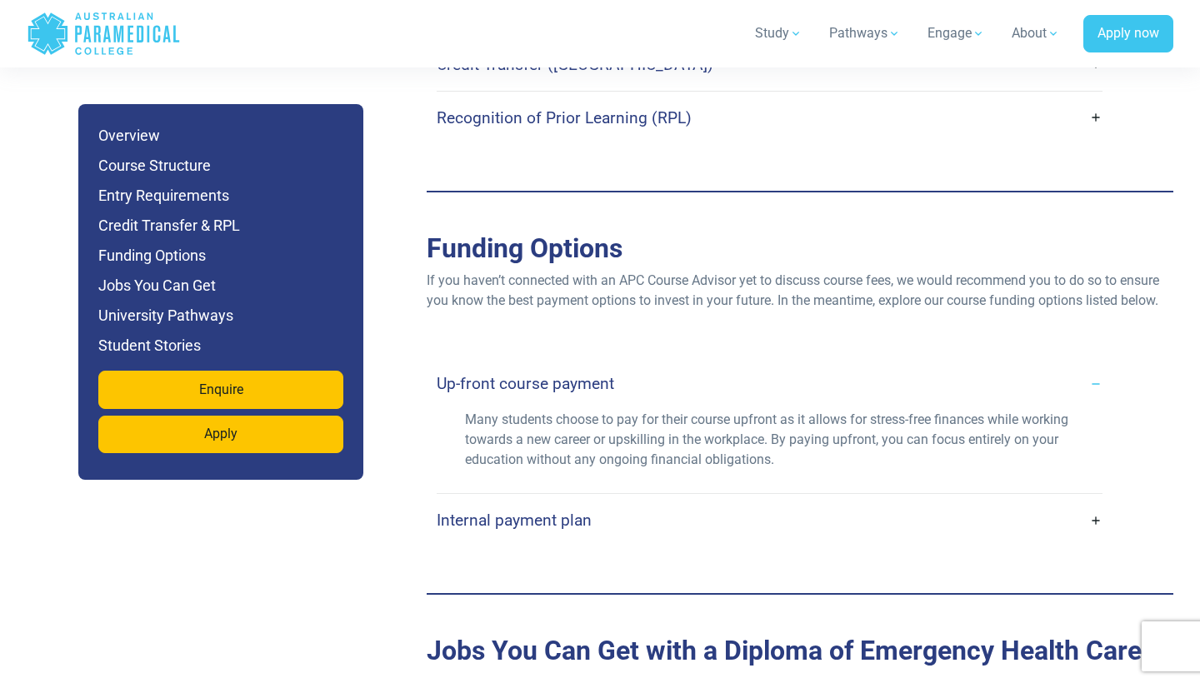
scroll to position [5685, 0]
click at [593, 500] on link "Internal payment plan" at bounding box center [770, 519] width 666 height 39
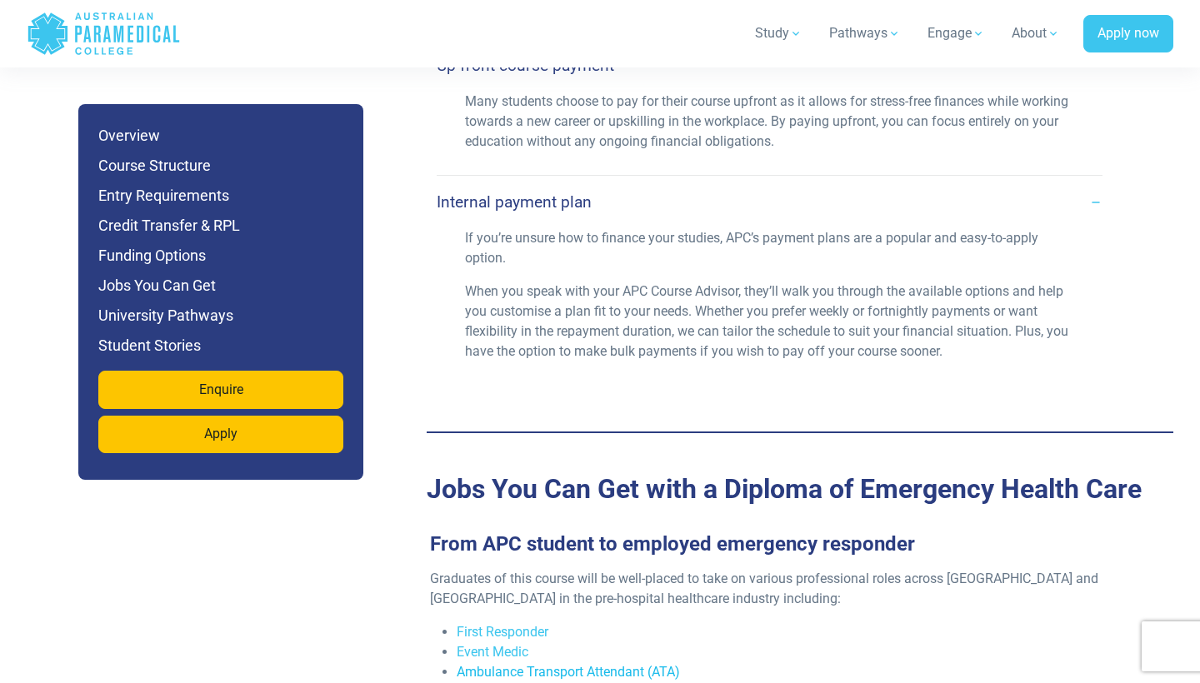
scroll to position [5996, 0]
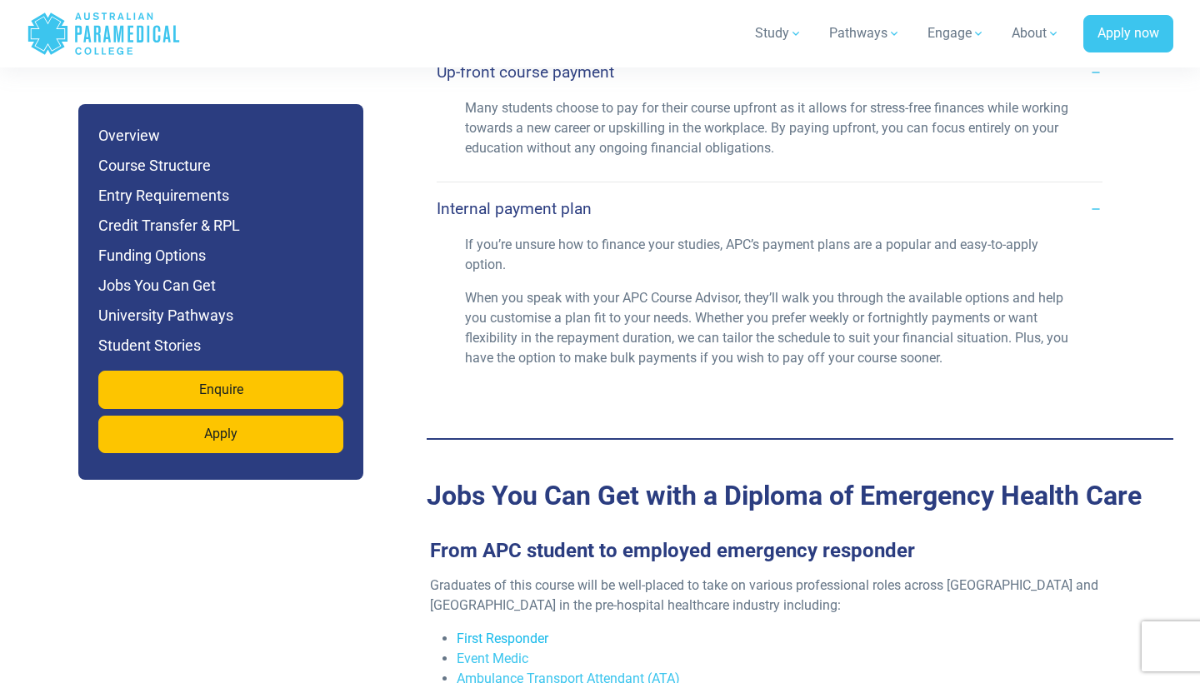
click at [502, 631] on link "First Responder" at bounding box center [503, 639] width 92 height 16
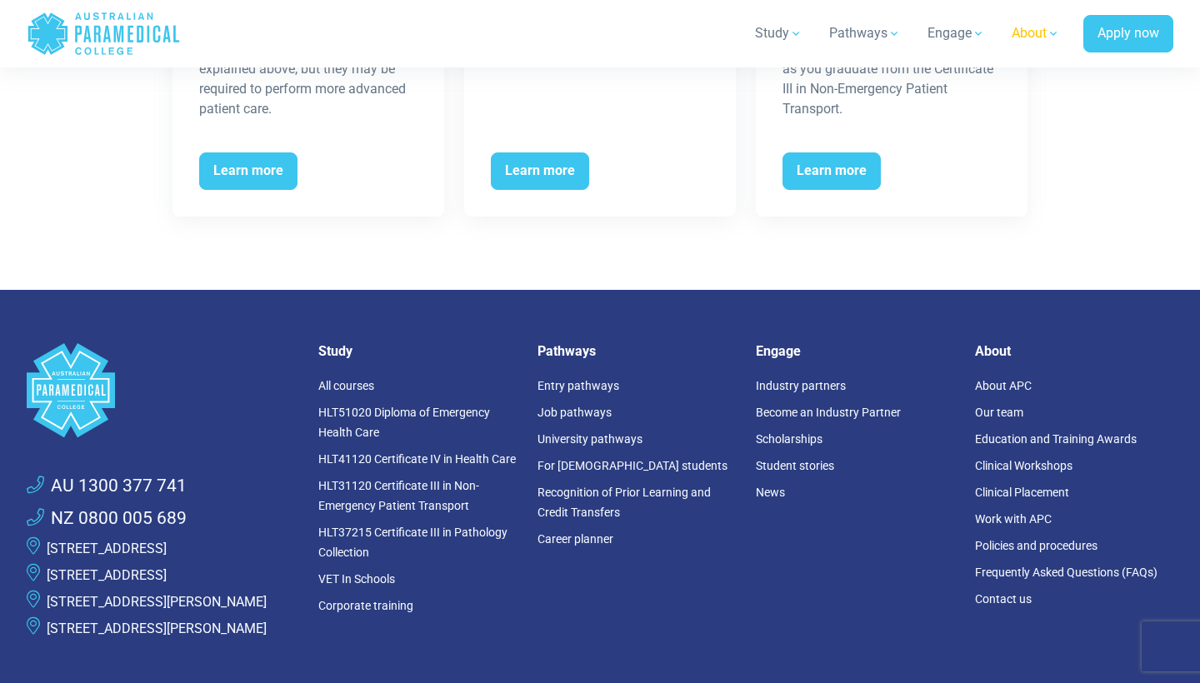
scroll to position [3758, 0]
